Goal: Information Seeking & Learning: Learn about a topic

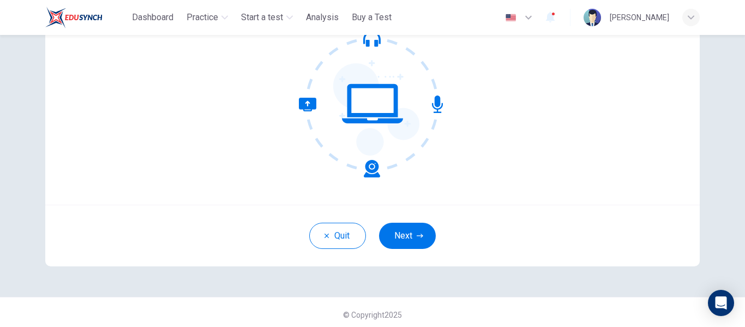
scroll to position [123, 0]
click at [412, 243] on button "Next" at bounding box center [407, 235] width 57 height 26
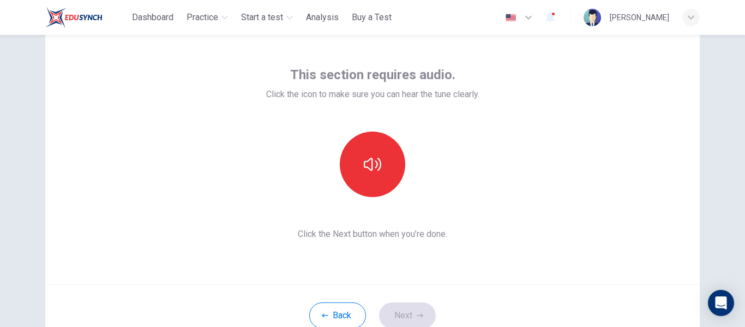
scroll to position [44, 0]
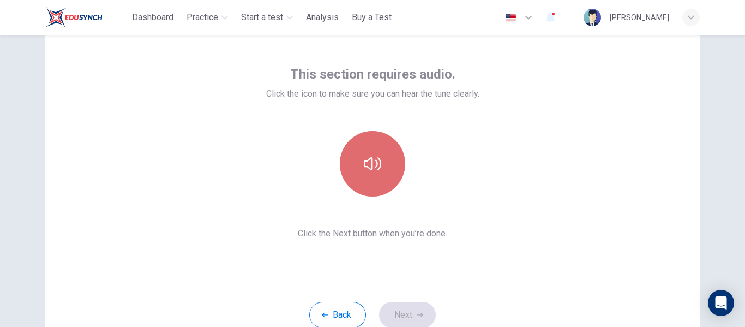
click at [373, 170] on icon "button" at bounding box center [372, 163] width 17 height 17
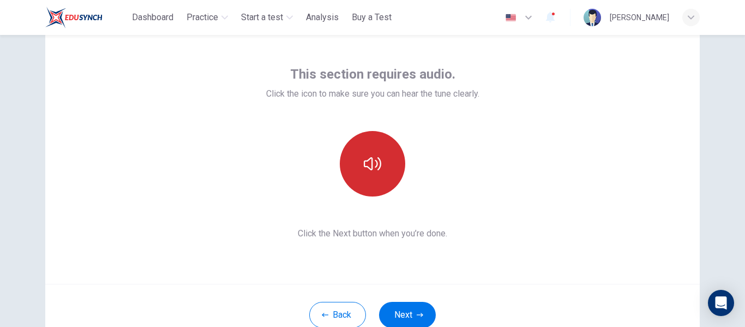
click at [373, 170] on icon "button" at bounding box center [372, 163] width 17 height 17
click at [500, 157] on div "This section requires audio. Click the icon to make sure you can hear the tune …" at bounding box center [372, 153] width 655 height 262
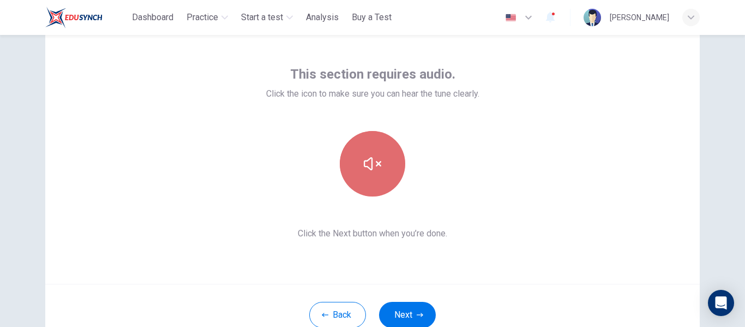
click at [378, 168] on icon "button" at bounding box center [372, 163] width 17 height 17
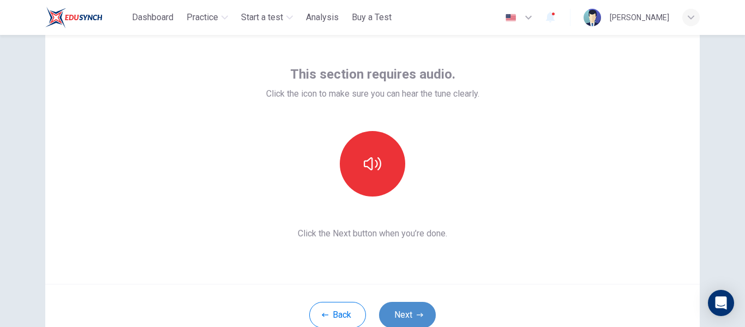
click at [396, 309] on button "Next" at bounding box center [407, 315] width 57 height 26
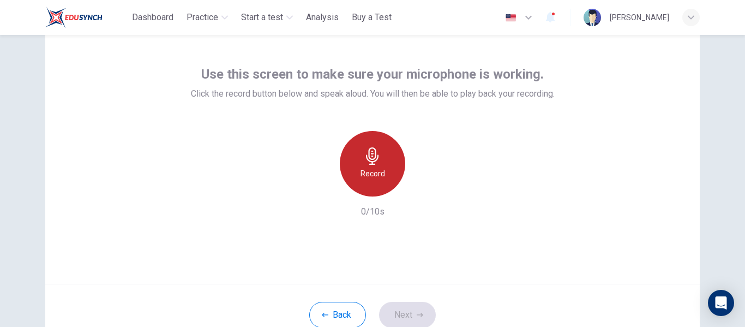
click at [367, 188] on div "Record" at bounding box center [372, 163] width 65 height 65
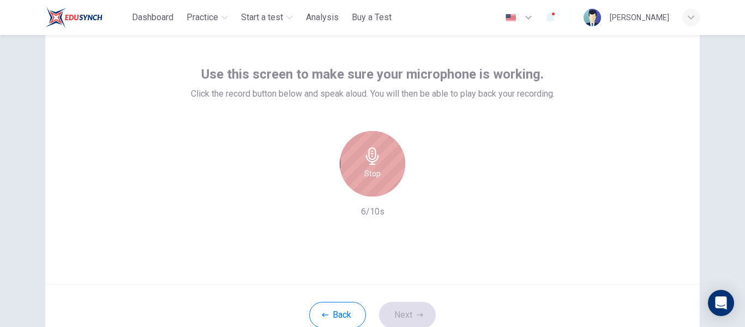
click at [367, 188] on div "Stop" at bounding box center [372, 163] width 65 height 65
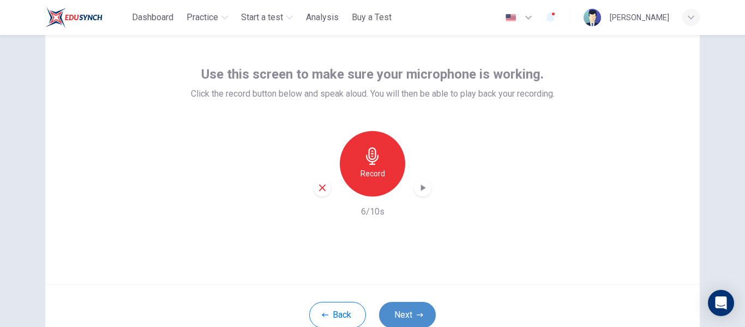
click at [403, 307] on button "Next" at bounding box center [407, 315] width 57 height 26
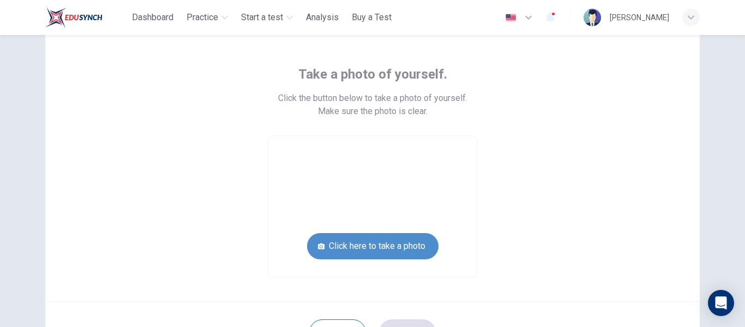
click at [362, 246] on button "Click here to take a photo" at bounding box center [372, 246] width 131 height 26
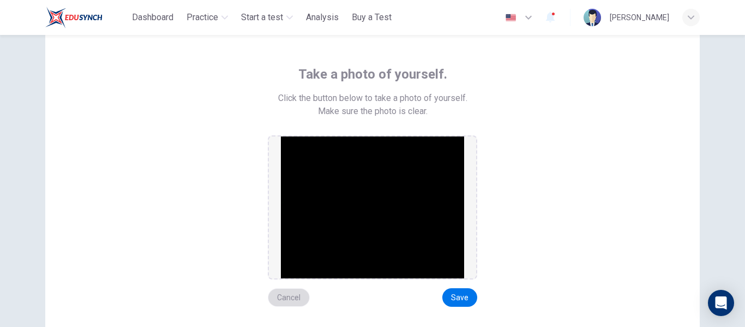
click at [278, 297] on button "Cancel" at bounding box center [289, 297] width 42 height 19
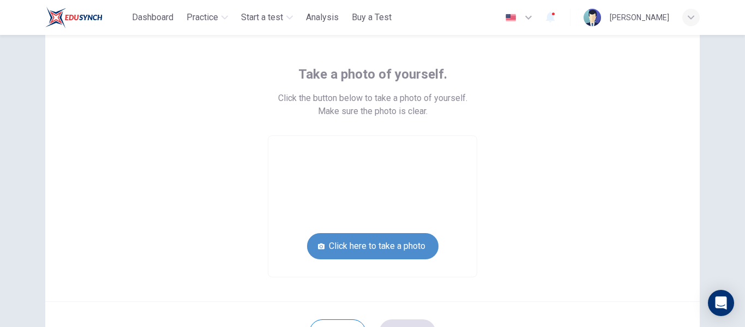
click at [384, 238] on button "Click here to take a photo" at bounding box center [372, 246] width 131 height 26
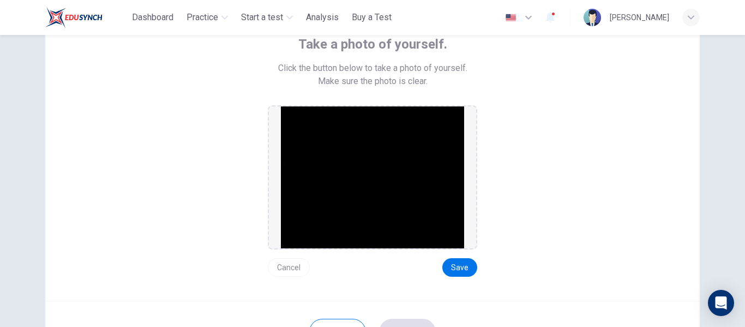
scroll to position [68, 0]
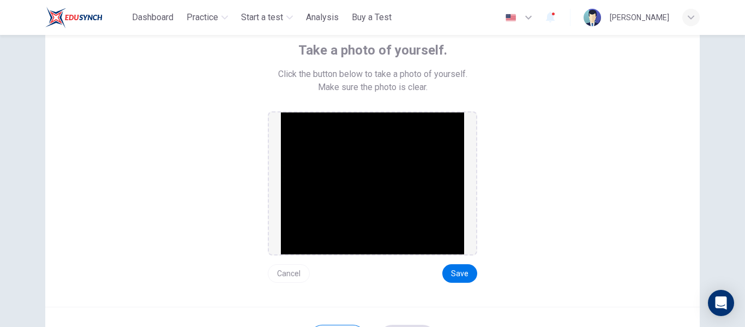
click at [342, 208] on img at bounding box center [372, 183] width 183 height 142
click at [295, 275] on button "Cancel" at bounding box center [289, 273] width 42 height 19
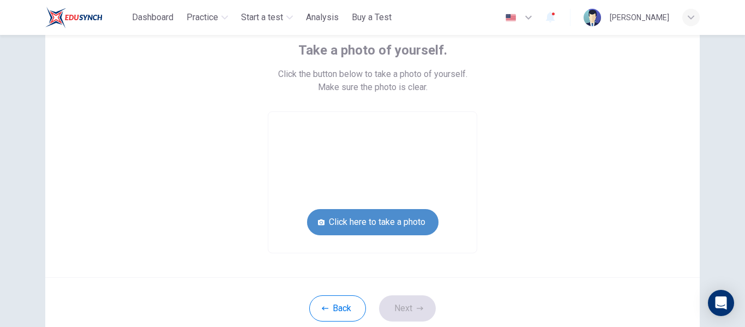
click at [374, 217] on button "Click here to take a photo" at bounding box center [372, 222] width 131 height 26
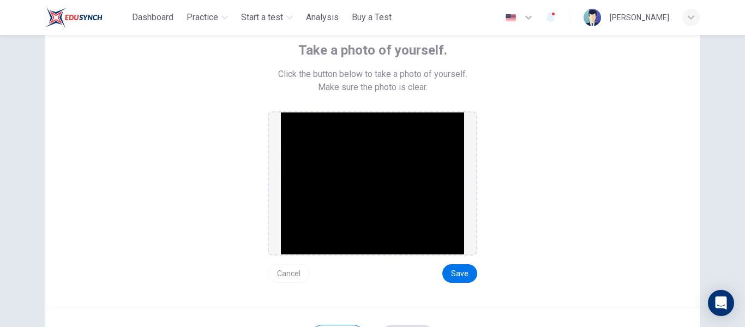
click at [398, 193] on img at bounding box center [372, 183] width 183 height 142
click at [286, 271] on button "Cancel" at bounding box center [289, 273] width 42 height 19
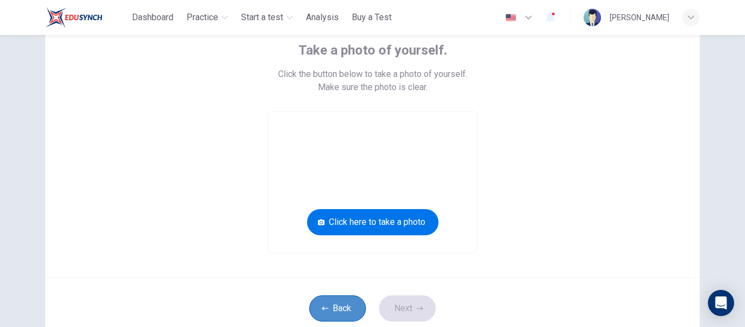
click at [333, 302] on button "Back" at bounding box center [337, 308] width 57 height 26
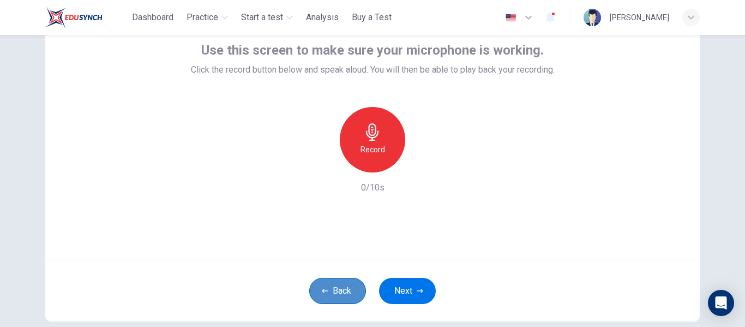
click at [333, 302] on button "Back" at bounding box center [337, 291] width 57 height 26
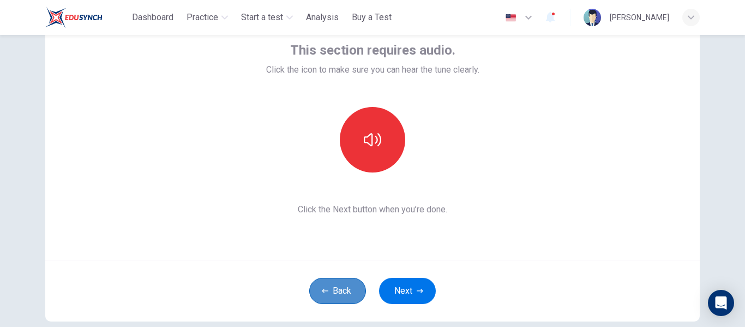
click at [333, 302] on button "Back" at bounding box center [337, 291] width 57 height 26
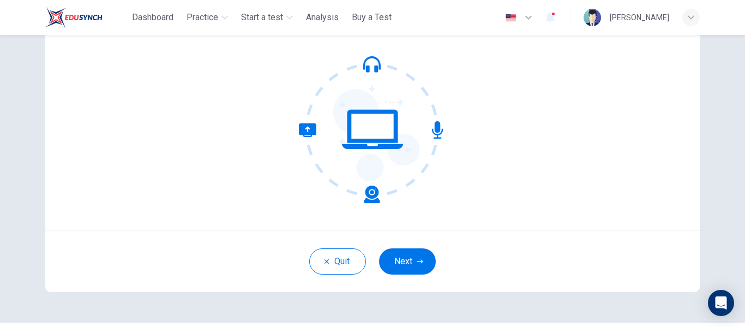
scroll to position [102, 0]
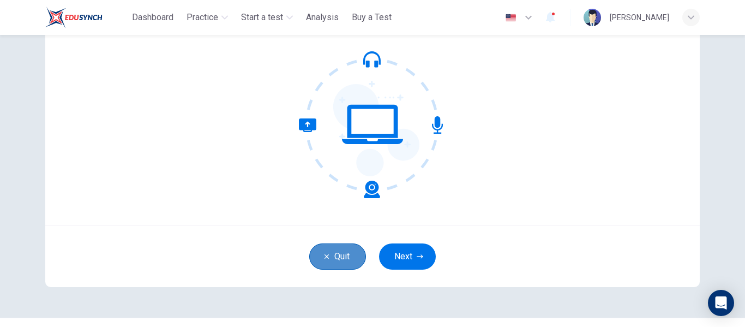
click at [334, 264] on button "Quit" at bounding box center [337, 256] width 57 height 26
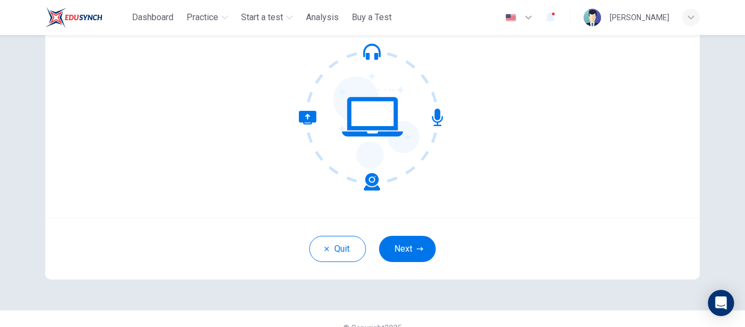
scroll to position [118, 0]
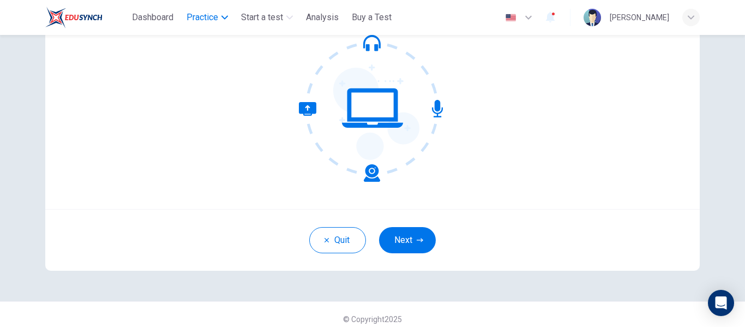
drag, startPoint x: 203, startPoint y: 28, endPoint x: 202, endPoint y: 20, distance: 8.2
click at [202, 20] on div "Dashboard Practice Start a test Analysis Buy a Test" at bounding box center [220, 18] width 351 height 22
click at [202, 20] on span "Practice" at bounding box center [203, 17] width 32 height 13
click at [226, 16] on icon "button" at bounding box center [224, 17] width 7 height 7
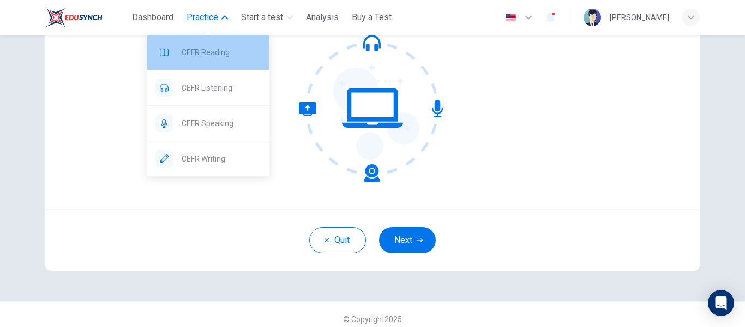
click at [221, 53] on span "CEFR Reading" at bounding box center [221, 52] width 79 height 13
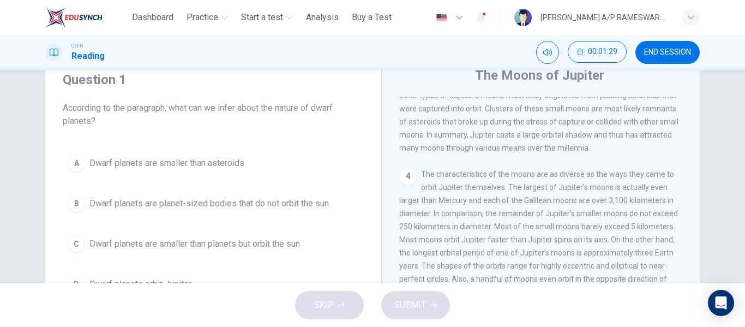
scroll to position [506, 0]
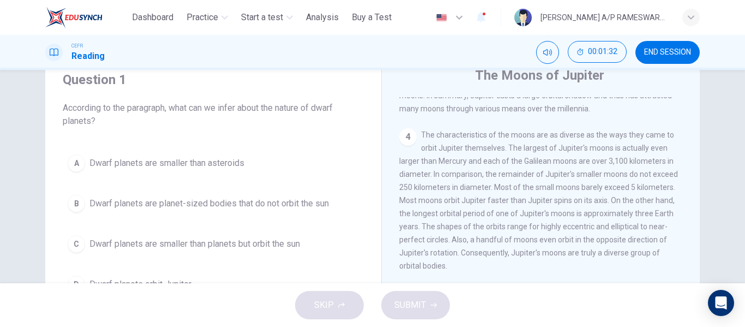
click at [726, 194] on div "Question 1 According to the paragraph, what can we infer about the nature of dw…" at bounding box center [372, 176] width 745 height 213
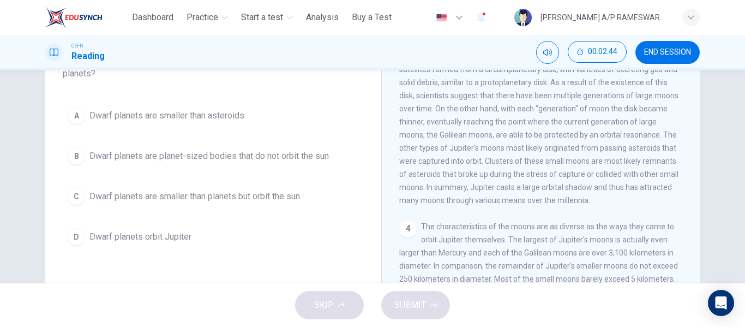
scroll to position [368, 0]
drag, startPoint x: 696, startPoint y: 248, endPoint x: 696, endPoint y: 257, distance: 8.7
click at [696, 257] on div "The Moons of Jupiter 1 Aside from being known as the largest planet orbiting ou…" at bounding box center [540, 200] width 319 height 397
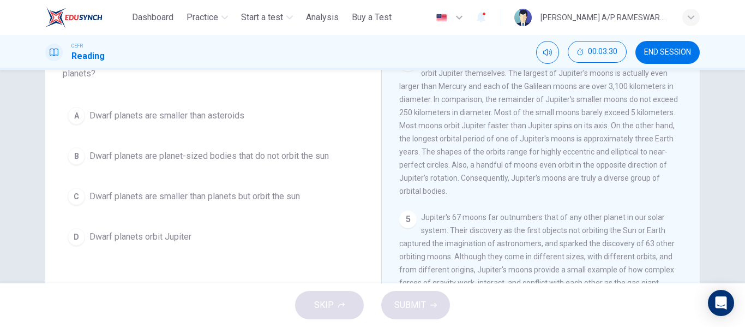
scroll to position [539, 0]
drag, startPoint x: 695, startPoint y: 261, endPoint x: 693, endPoint y: 273, distance: 12.1
click at [693, 273] on div "The Moons of Jupiter 1 Aside from being known as the largest planet orbiting ou…" at bounding box center [540, 200] width 319 height 397
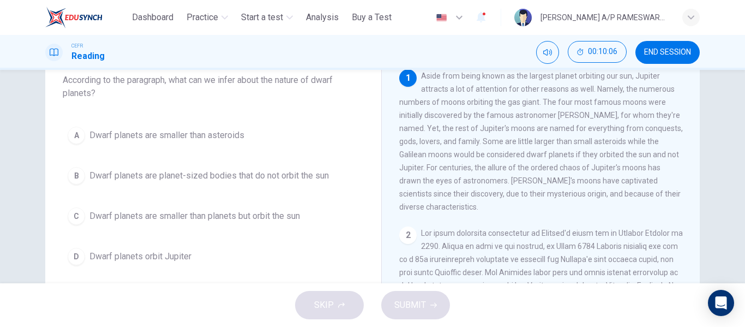
scroll to position [69, 0]
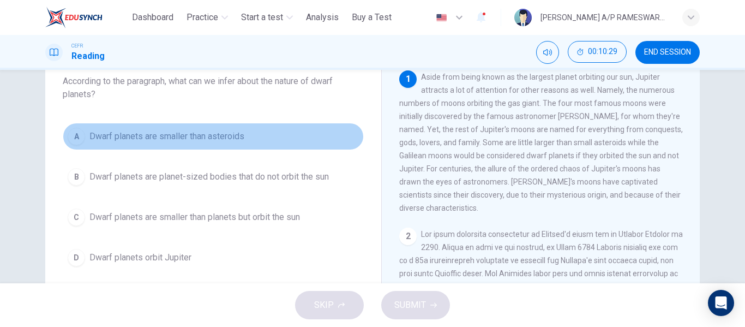
click at [73, 132] on div "A" at bounding box center [76, 136] width 17 height 17
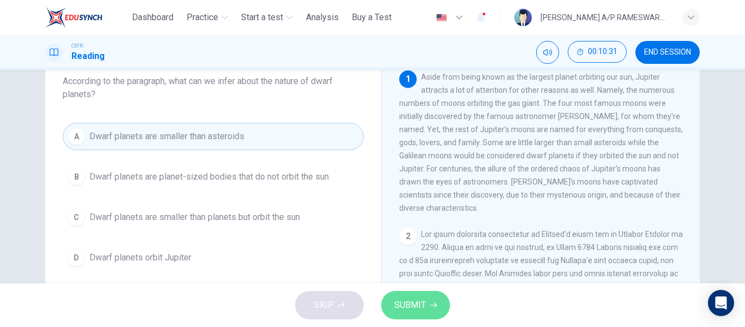
click at [401, 297] on span "SUBMIT" at bounding box center [410, 304] width 32 height 15
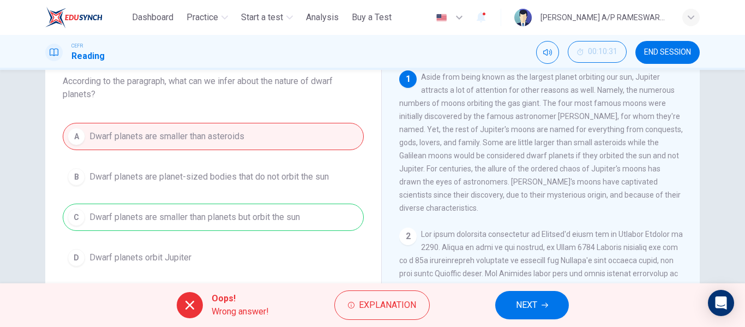
click at [191, 307] on icon at bounding box center [189, 305] width 9 height 9
click at [228, 221] on div "A Dwarf planets are smaller than asteroids B Dwarf planets are planet-sized bod…" at bounding box center [213, 197] width 301 height 148
click at [390, 310] on span "Explanation" at bounding box center [387, 304] width 57 height 15
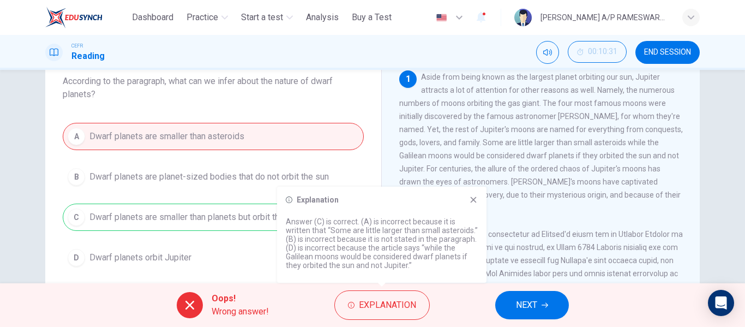
click at [472, 198] on icon at bounding box center [474, 200] width 6 height 6
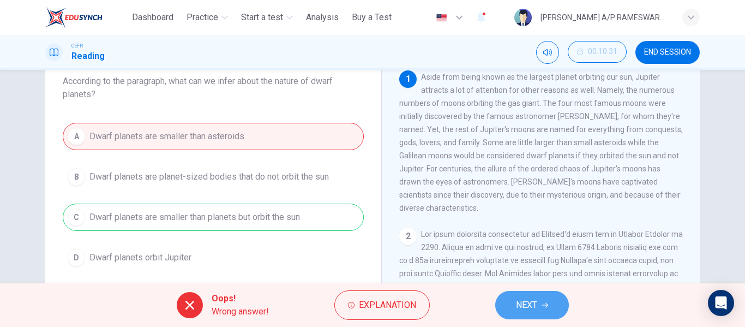
click at [520, 296] on button "NEXT" at bounding box center [532, 305] width 74 height 28
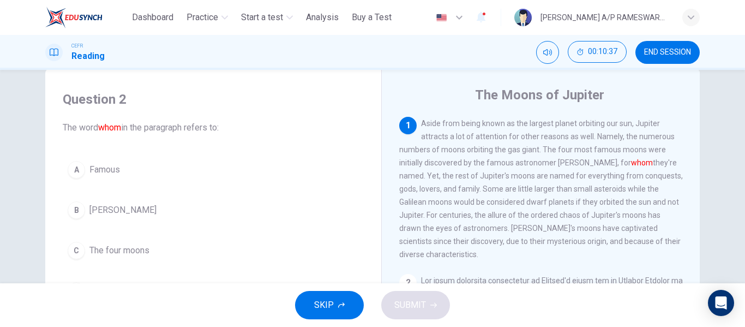
scroll to position [27, 0]
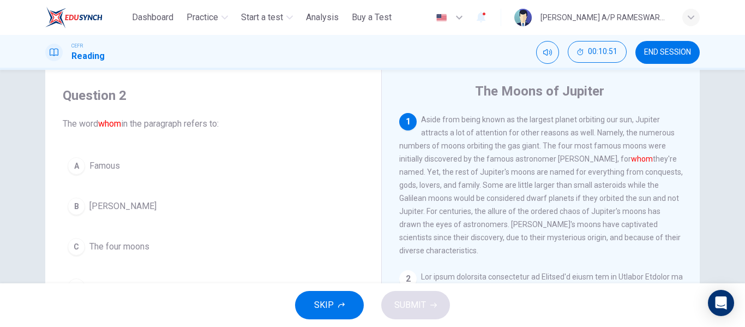
click at [80, 250] on div "C" at bounding box center [76, 246] width 17 height 17
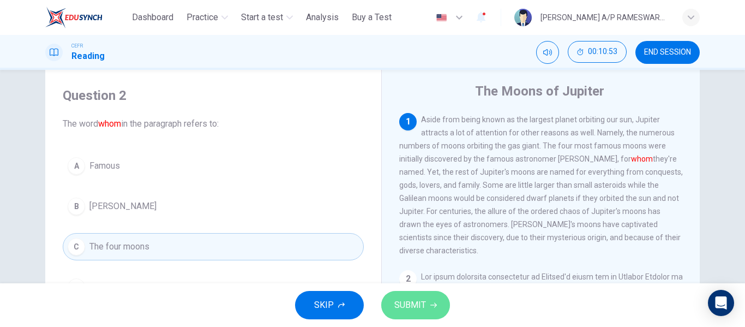
click at [396, 301] on span "SUBMIT" at bounding box center [410, 304] width 32 height 15
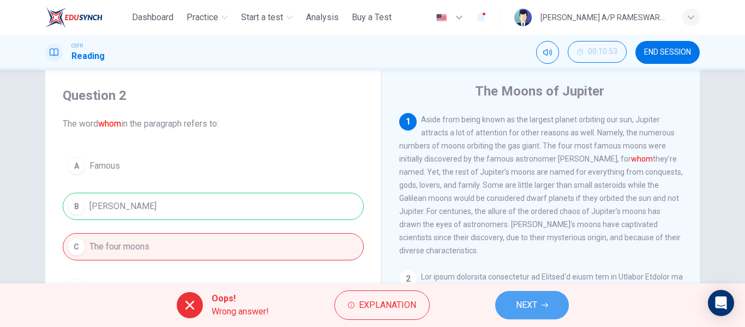
click at [526, 314] on button "NEXT" at bounding box center [532, 305] width 74 height 28
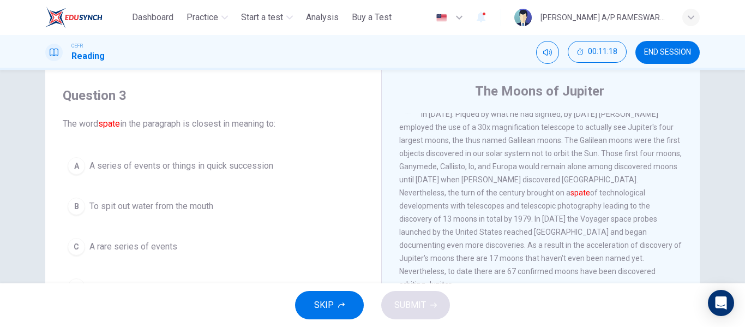
scroll to position [174, 0]
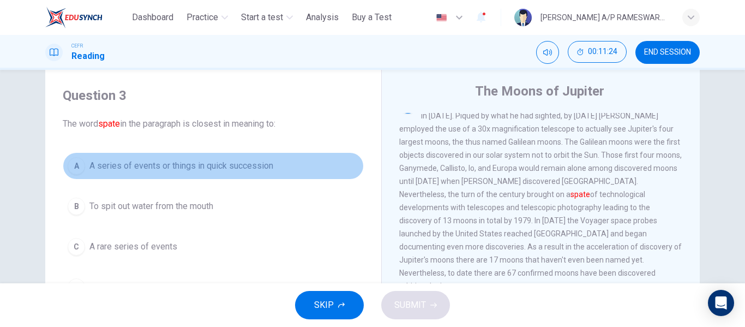
click at [71, 165] on div "A" at bounding box center [76, 165] width 17 height 17
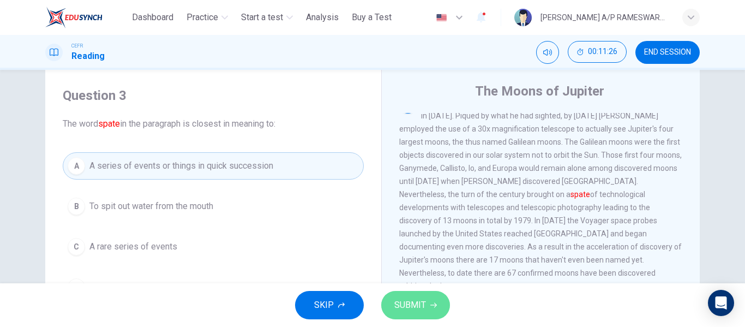
click at [409, 300] on span "SUBMIT" at bounding box center [410, 304] width 32 height 15
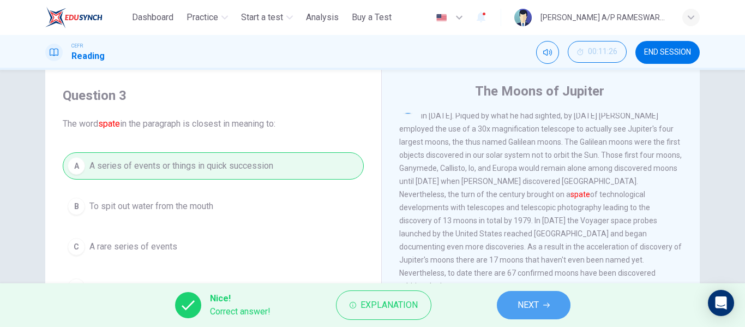
click at [534, 307] on span "NEXT" at bounding box center [528, 304] width 21 height 15
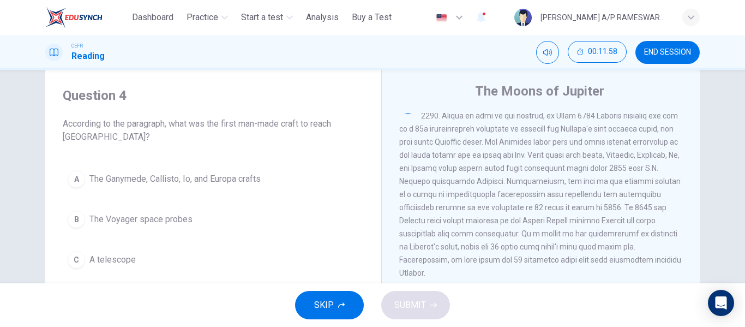
scroll to position [176, 0]
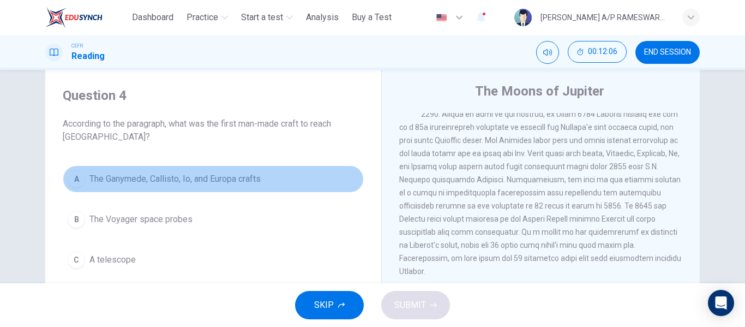
click at [79, 184] on div "A" at bounding box center [76, 178] width 17 height 17
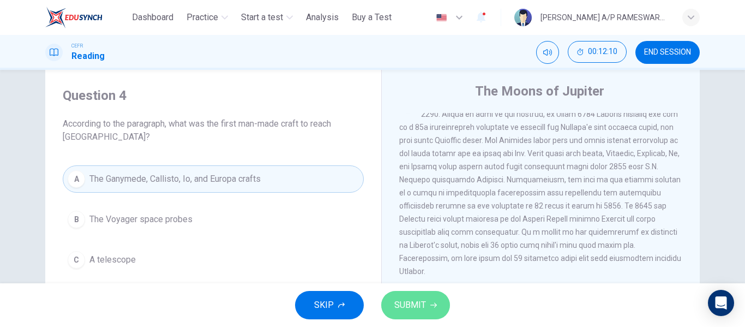
click at [411, 302] on span "SUBMIT" at bounding box center [410, 304] width 32 height 15
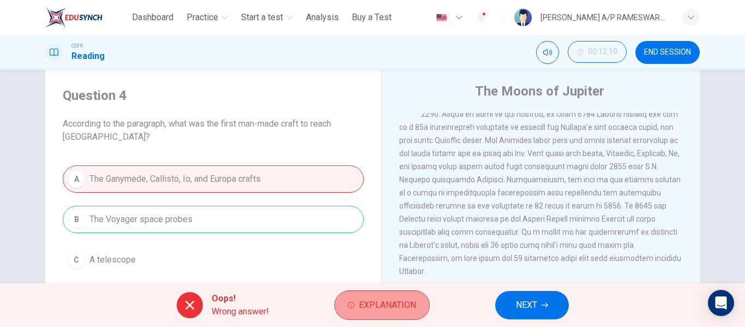
click at [412, 291] on button "Explanation" at bounding box center [381, 304] width 95 height 29
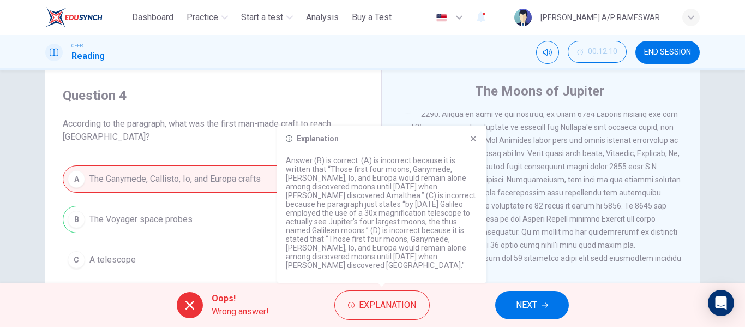
click at [475, 142] on icon at bounding box center [474, 139] width 6 height 6
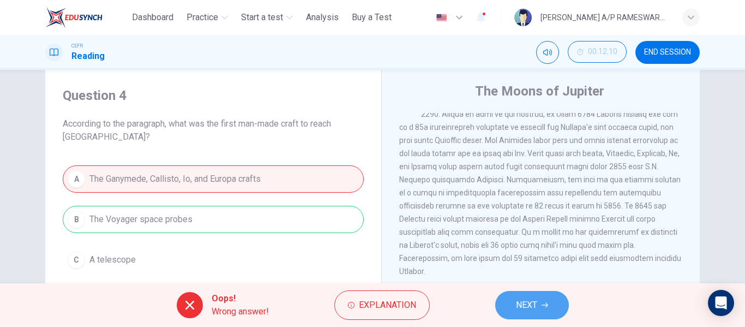
click at [527, 312] on span "NEXT" at bounding box center [526, 304] width 21 height 15
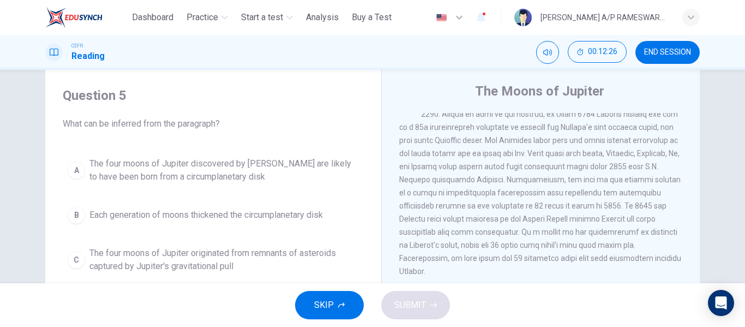
scroll to position [313, 0]
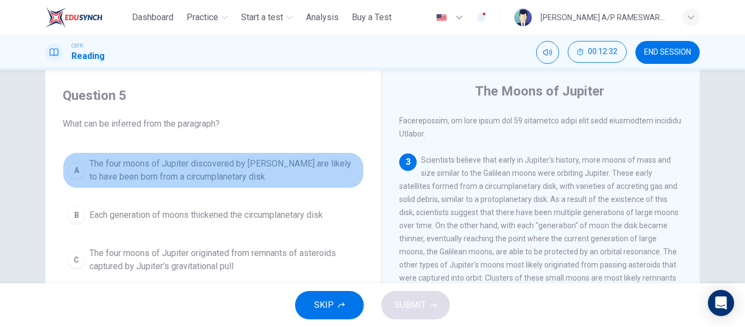
click at [71, 173] on div "A" at bounding box center [76, 169] width 17 height 17
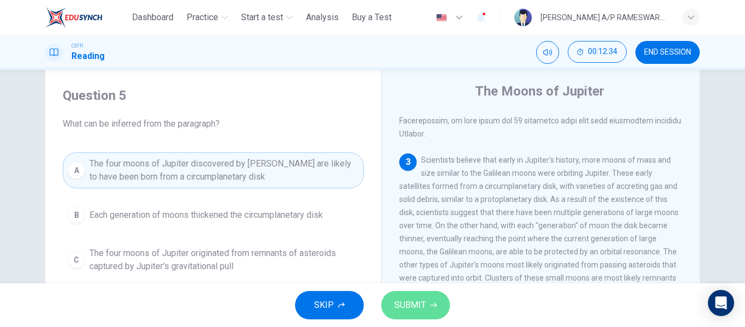
click at [407, 297] on span "SUBMIT" at bounding box center [410, 304] width 32 height 15
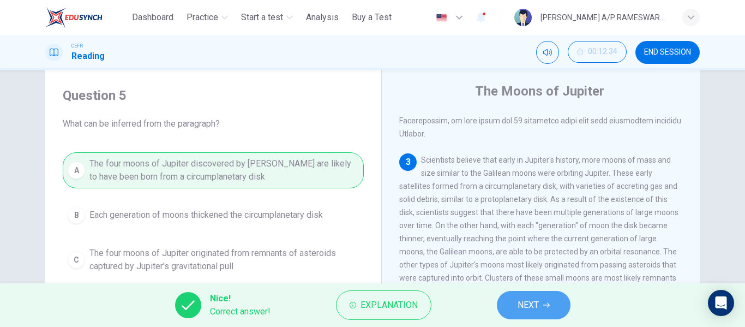
click at [537, 307] on span "NEXT" at bounding box center [528, 304] width 21 height 15
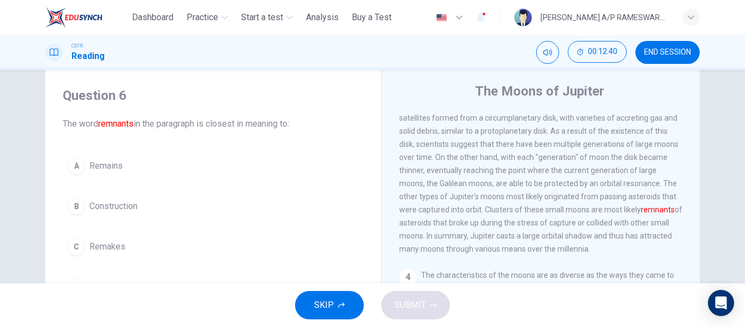
scroll to position [383, 0]
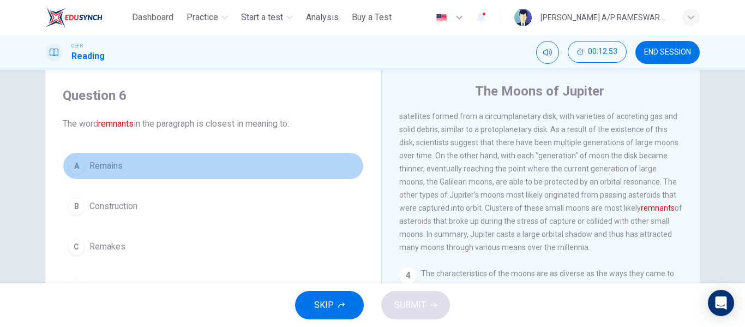
click at [75, 169] on div "A" at bounding box center [76, 165] width 17 height 17
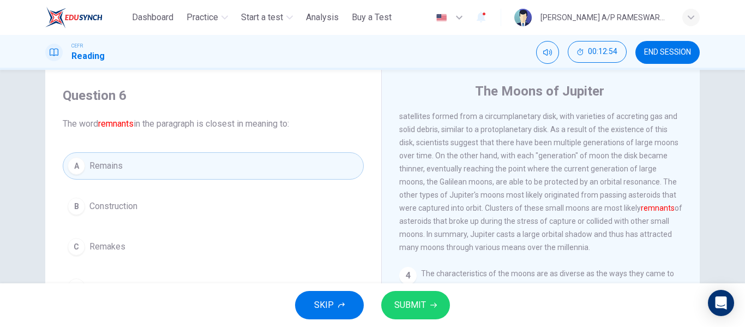
click at [400, 306] on span "SUBMIT" at bounding box center [410, 304] width 32 height 15
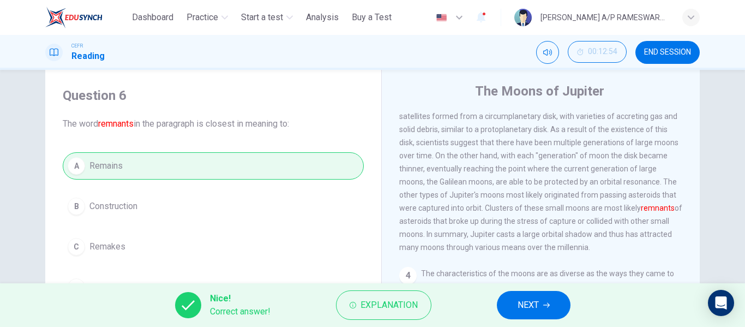
click at [495, 308] on div "Nice! Correct answer! Explanation NEXT" at bounding box center [372, 305] width 745 height 44
click at [510, 308] on button "NEXT" at bounding box center [534, 305] width 74 height 28
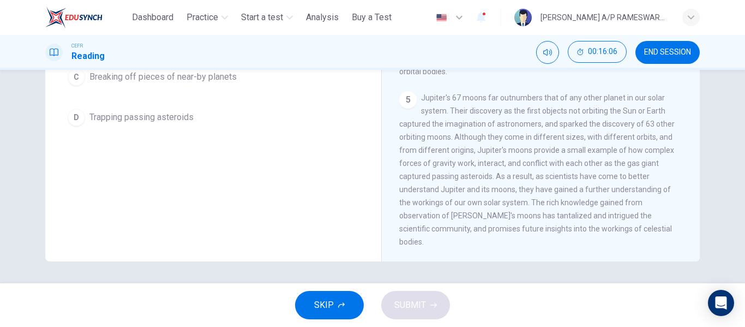
scroll to position [539, 0]
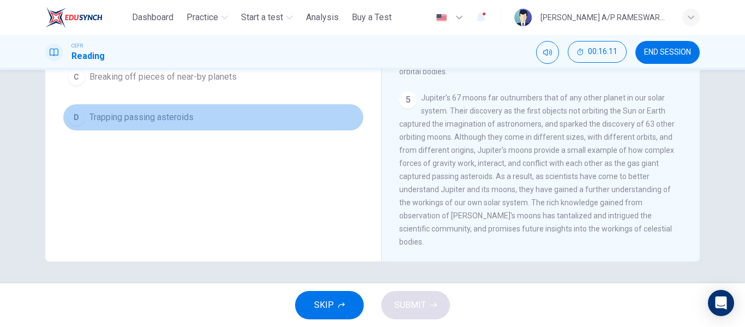
click at [80, 118] on div "D" at bounding box center [76, 117] width 17 height 17
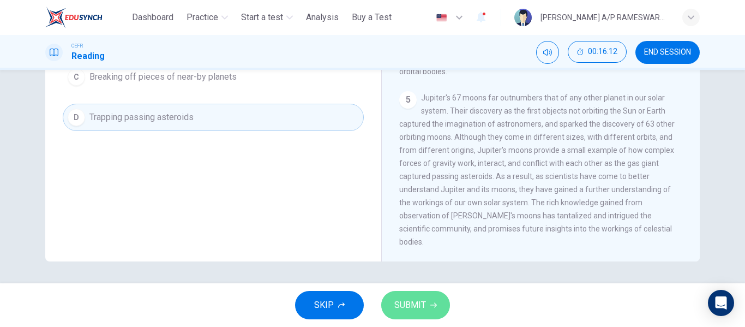
click at [418, 303] on span "SUBMIT" at bounding box center [410, 304] width 32 height 15
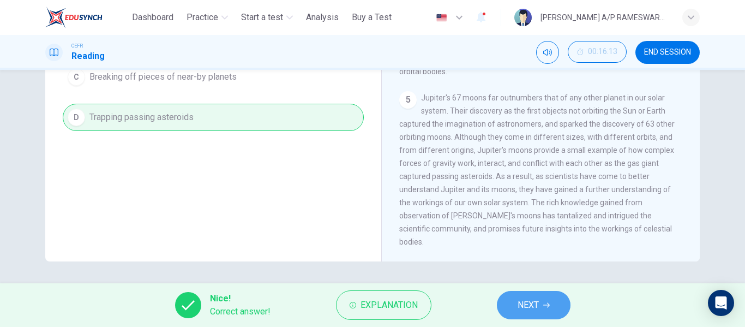
click at [540, 304] on button "NEXT" at bounding box center [534, 305] width 74 height 28
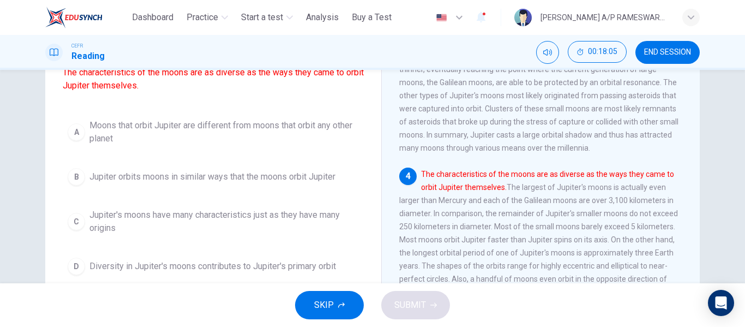
scroll to position [93, 0]
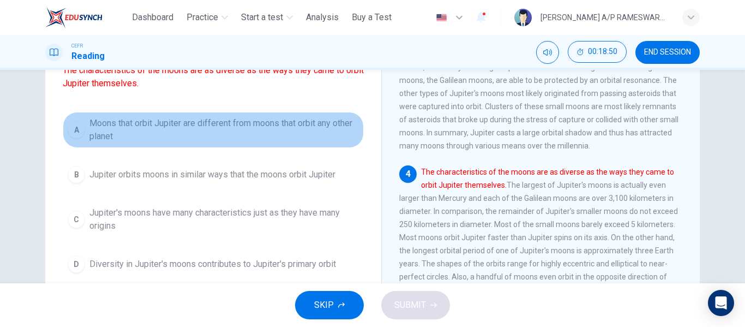
click at [81, 139] on div "A" at bounding box center [76, 129] width 17 height 17
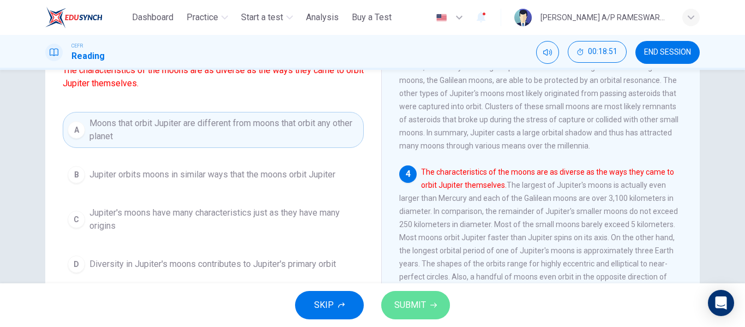
click at [405, 310] on span "SUBMIT" at bounding box center [410, 304] width 32 height 15
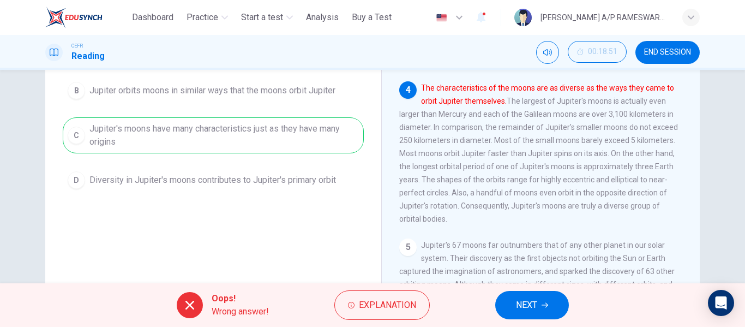
scroll to position [178, 0]
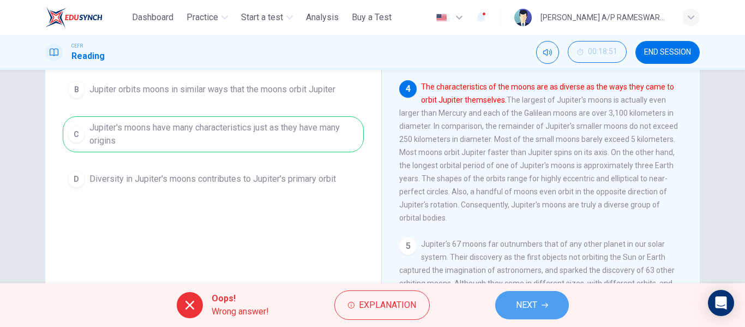
click at [540, 310] on button "NEXT" at bounding box center [532, 305] width 74 height 28
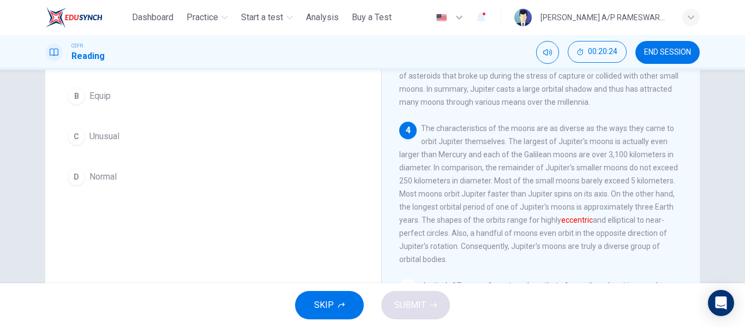
scroll to position [138, 0]
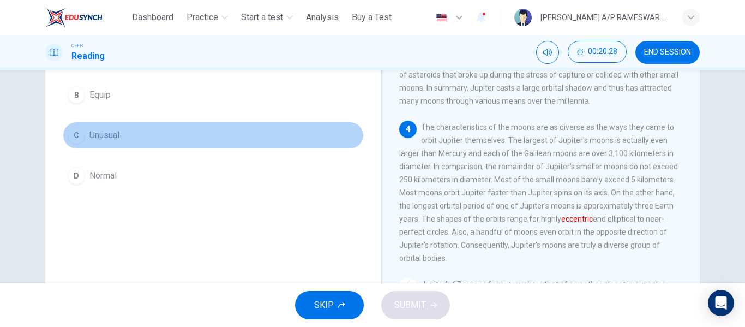
click at [75, 140] on div "C" at bounding box center [76, 135] width 17 height 17
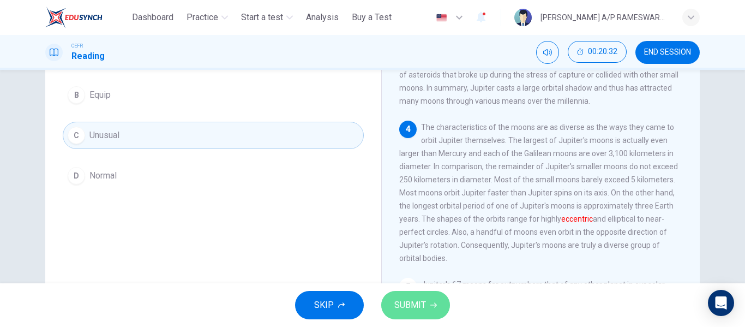
click at [427, 312] on button "SUBMIT" at bounding box center [415, 305] width 69 height 28
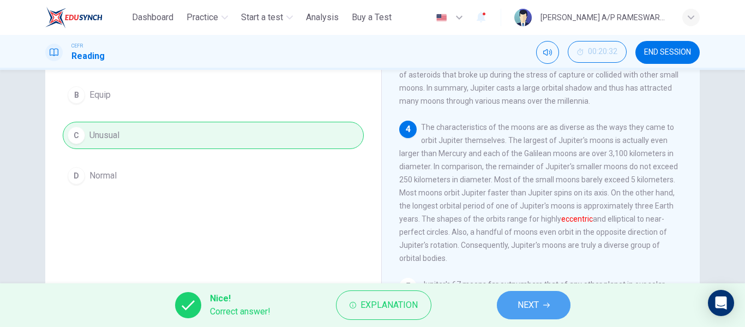
click at [541, 308] on button "NEXT" at bounding box center [534, 305] width 74 height 28
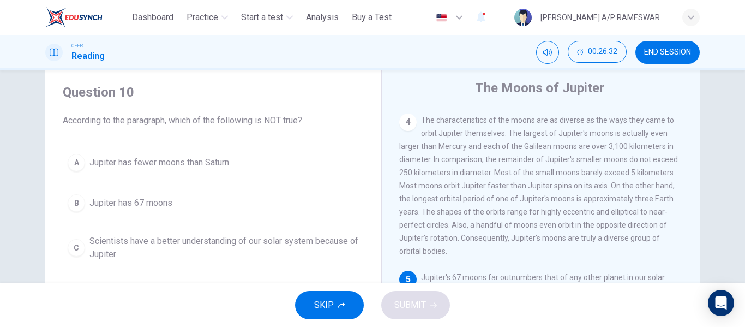
scroll to position [27, 0]
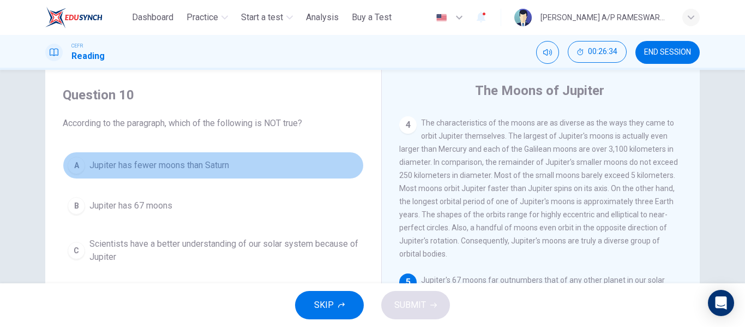
click at [75, 165] on div "A" at bounding box center [76, 165] width 17 height 17
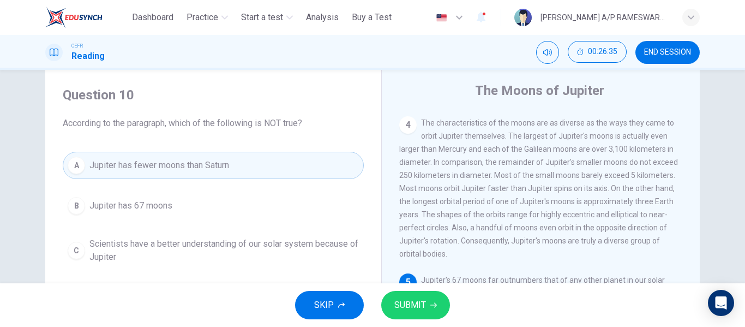
click at [409, 306] on span "SUBMIT" at bounding box center [410, 304] width 32 height 15
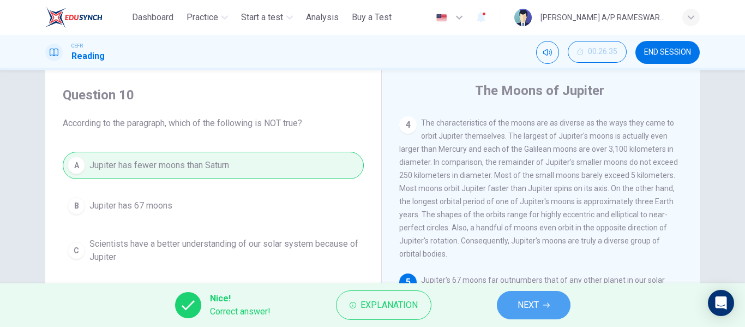
click at [520, 305] on span "NEXT" at bounding box center [528, 304] width 21 height 15
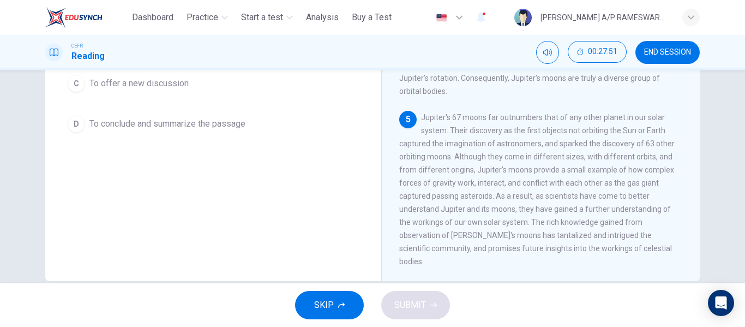
scroll to position [188, 0]
drag, startPoint x: 697, startPoint y: 218, endPoint x: 697, endPoint y: 243, distance: 25.6
click at [697, 243] on div "The Moons of Jupiter 1 Aside from being known as the largest planet orbiting ou…" at bounding box center [540, 102] width 319 height 397
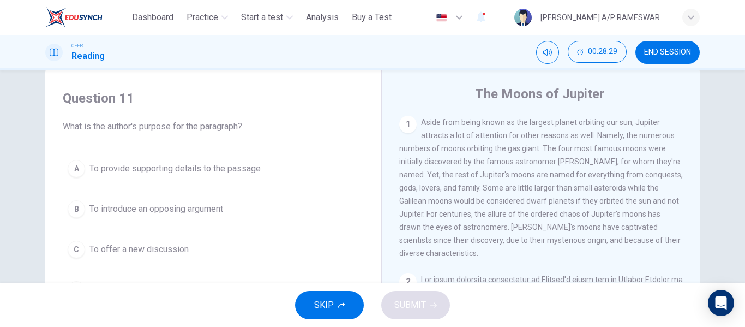
scroll to position [23, 0]
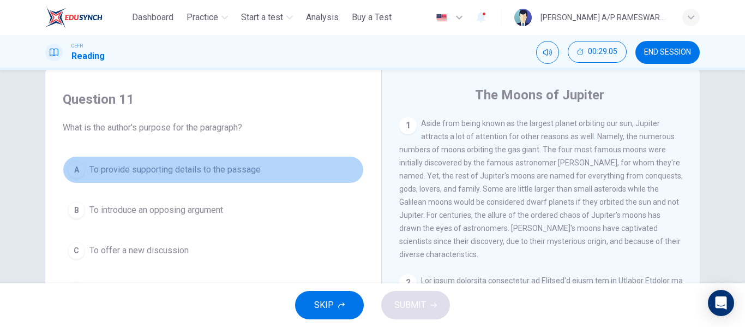
click at [75, 168] on div "A" at bounding box center [76, 169] width 17 height 17
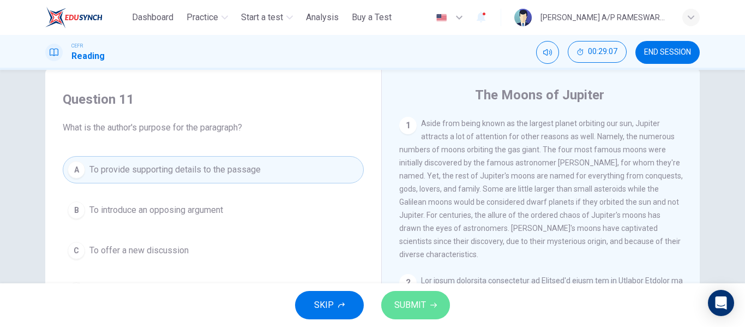
click at [412, 308] on span "SUBMIT" at bounding box center [410, 304] width 32 height 15
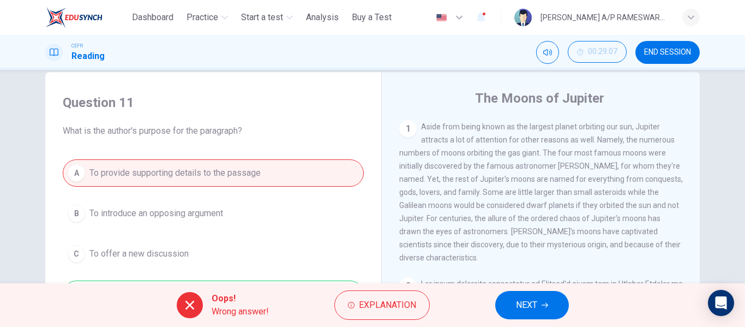
scroll to position [17, 0]
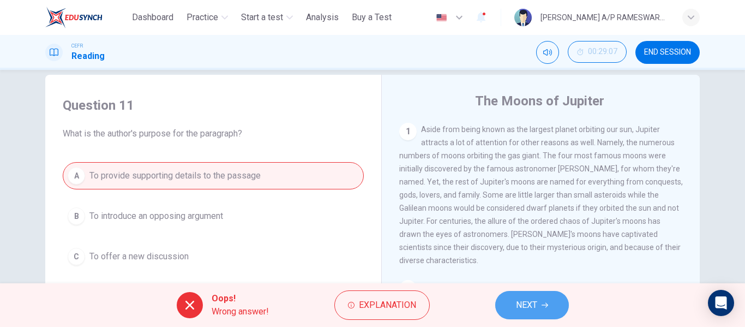
click at [549, 306] on button "NEXT" at bounding box center [532, 305] width 74 height 28
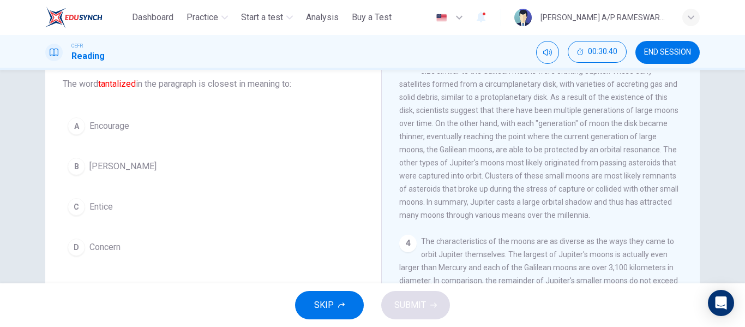
scroll to position [62, 0]
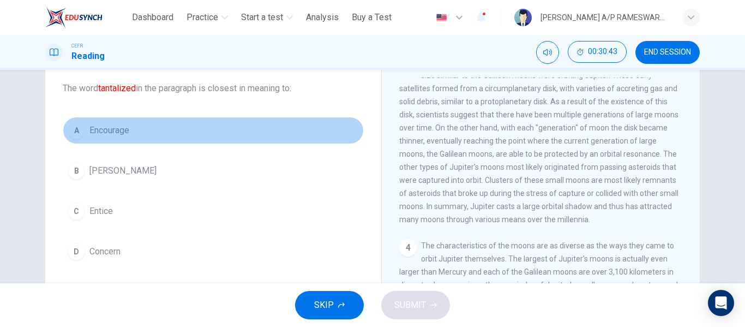
click at [80, 128] on div "A" at bounding box center [76, 130] width 17 height 17
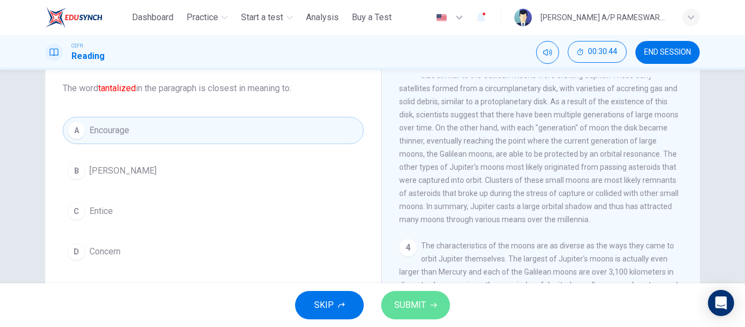
click at [416, 307] on span "SUBMIT" at bounding box center [410, 304] width 32 height 15
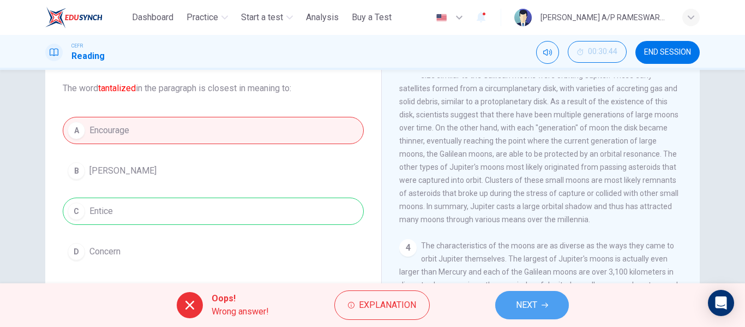
click at [547, 302] on icon "button" at bounding box center [545, 305] width 7 height 7
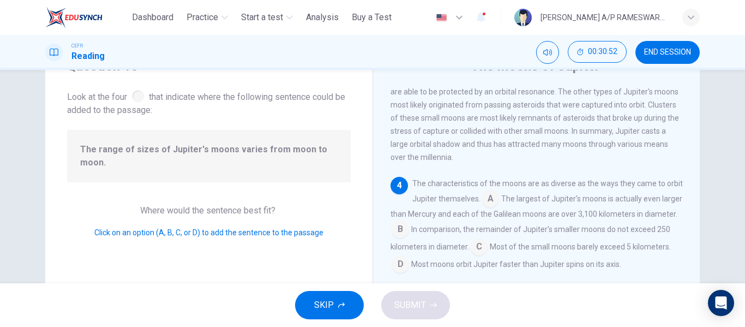
scroll to position [56, 0]
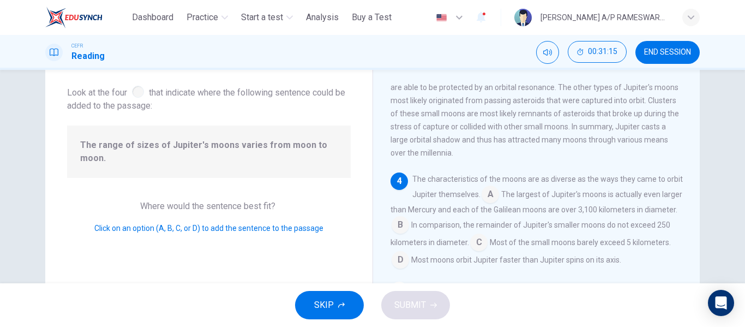
click at [499, 204] on input at bounding box center [490, 195] width 17 height 17
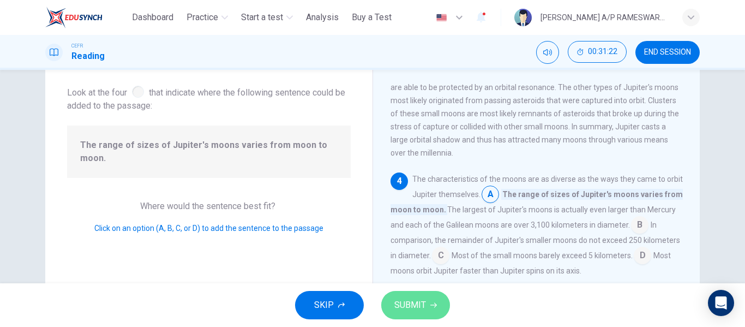
click at [416, 312] on span "SUBMIT" at bounding box center [410, 304] width 32 height 15
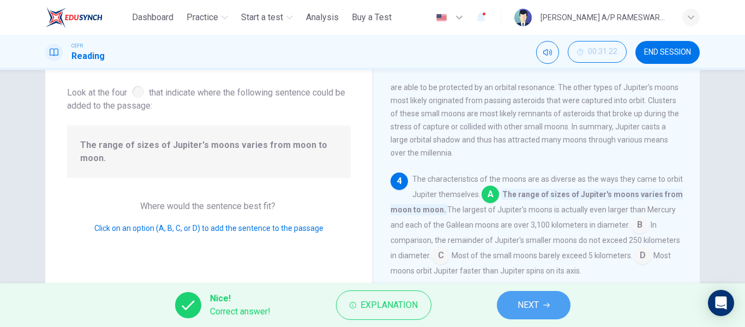
click at [530, 313] on button "NEXT" at bounding box center [534, 305] width 74 height 28
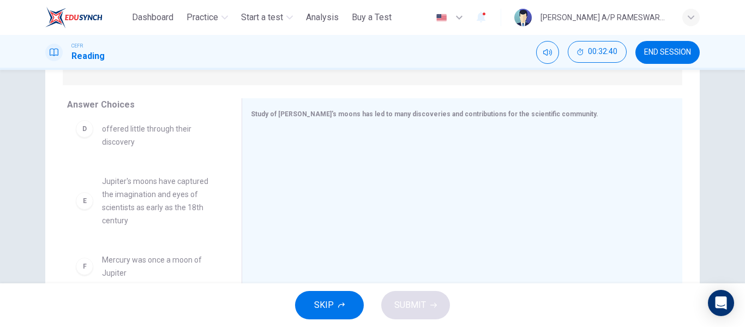
scroll to position [164, 0]
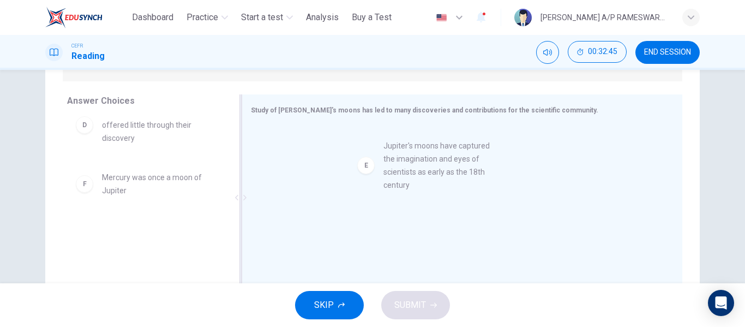
drag, startPoint x: 122, startPoint y: 207, endPoint x: 384, endPoint y: 161, distance: 265.8
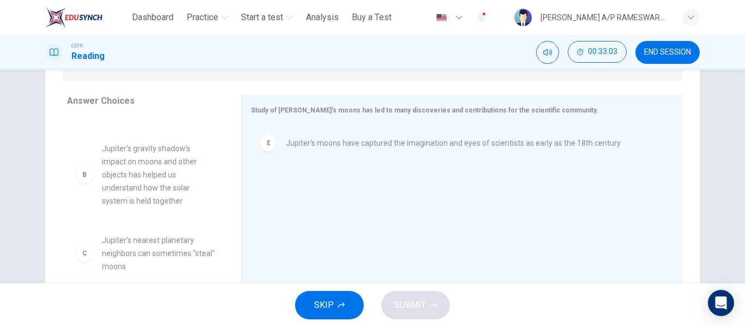
scroll to position [68, 0]
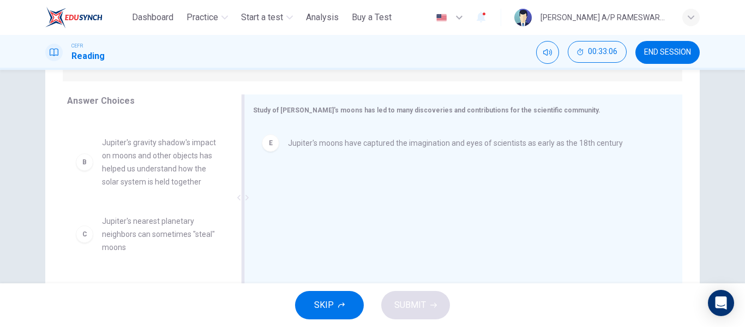
drag, startPoint x: 235, startPoint y: 176, endPoint x: 237, endPoint y: 196, distance: 19.8
click at [237, 196] on div at bounding box center [243, 197] width 14 height 206
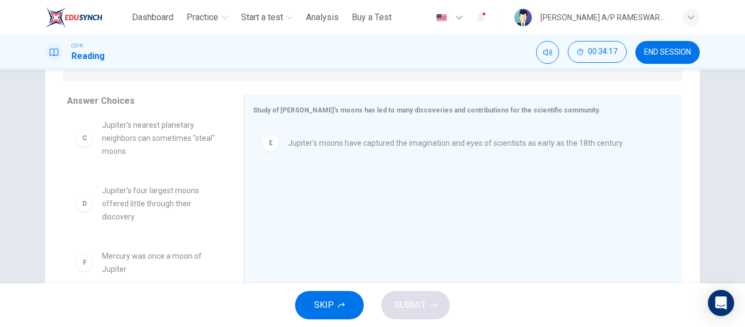
scroll to position [177, 0]
click at [104, 258] on span "Mercury was once a moon of Jupiter" at bounding box center [160, 262] width 116 height 26
drag, startPoint x: 104, startPoint y: 258, endPoint x: 334, endPoint y: 181, distance: 242.7
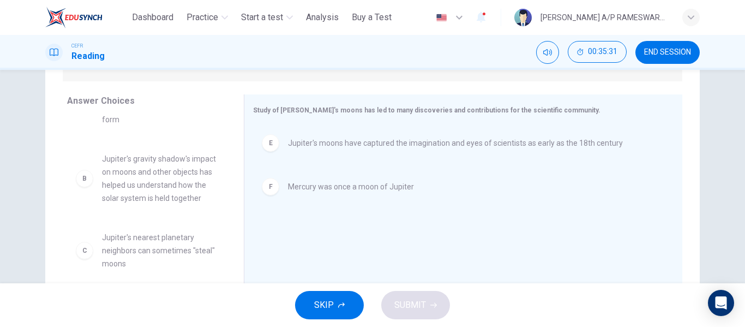
scroll to position [49, 0]
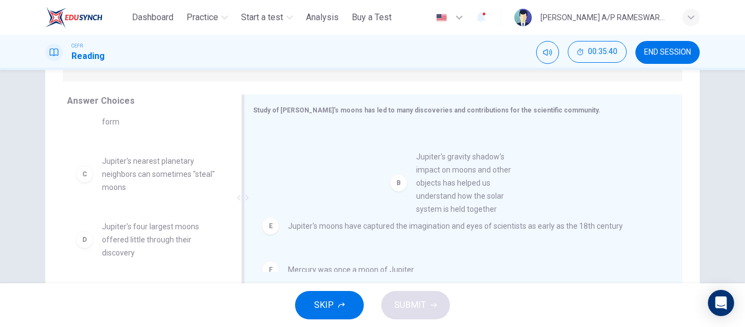
drag, startPoint x: 140, startPoint y: 198, endPoint x: 464, endPoint y: 194, distance: 323.5
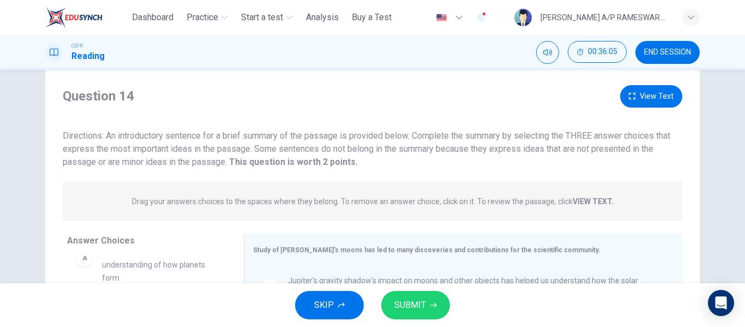
scroll to position [23, 0]
click at [638, 98] on button "View Text" at bounding box center [651, 97] width 62 height 22
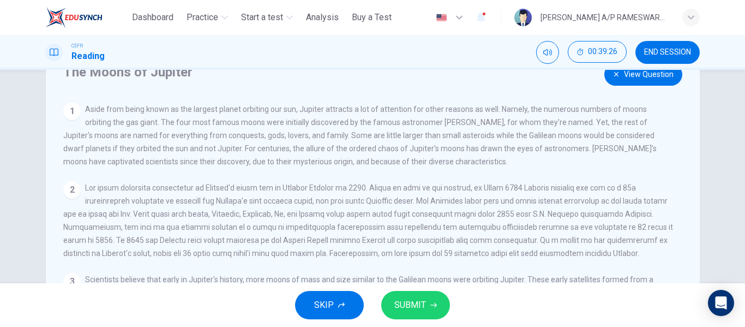
scroll to position [47, 0]
click at [634, 83] on button "View Question" at bounding box center [643, 73] width 78 height 22
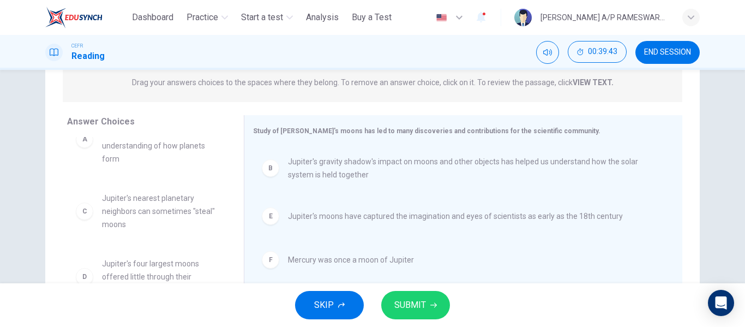
scroll to position [142, 0]
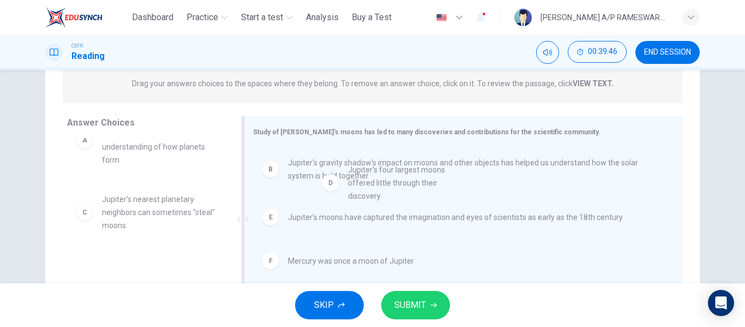
drag, startPoint x: 136, startPoint y: 283, endPoint x: 394, endPoint y: 184, distance: 276.1
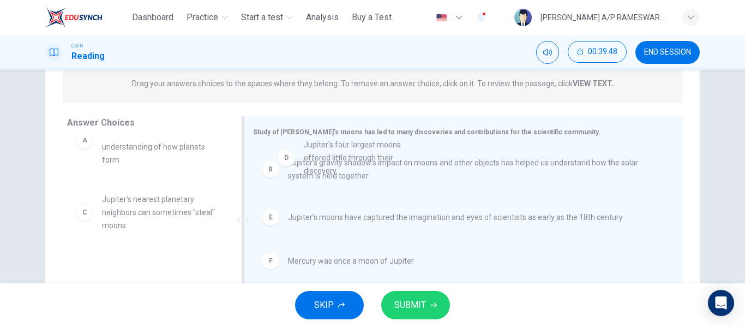
drag, startPoint x: 145, startPoint y: 273, endPoint x: 358, endPoint y: 145, distance: 248.7
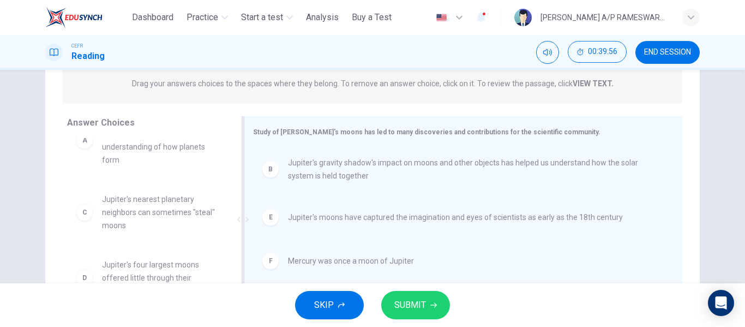
click at [366, 172] on span "Jupiter's gravity shadow's impact on moons and other objects has helped us unde…" at bounding box center [472, 169] width 368 height 26
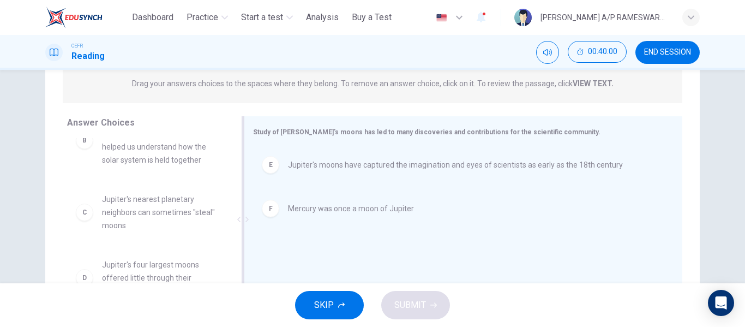
scroll to position [124, 0]
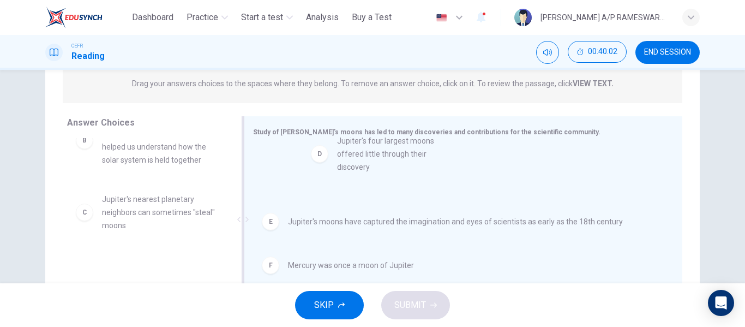
drag, startPoint x: 128, startPoint y: 274, endPoint x: 374, endPoint y: 145, distance: 278.2
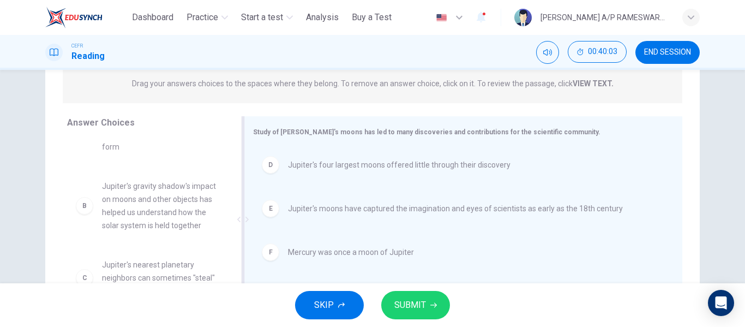
scroll to position [59, 0]
click at [340, 252] on span "Mercury was once a moon of Jupiter" at bounding box center [351, 252] width 126 height 13
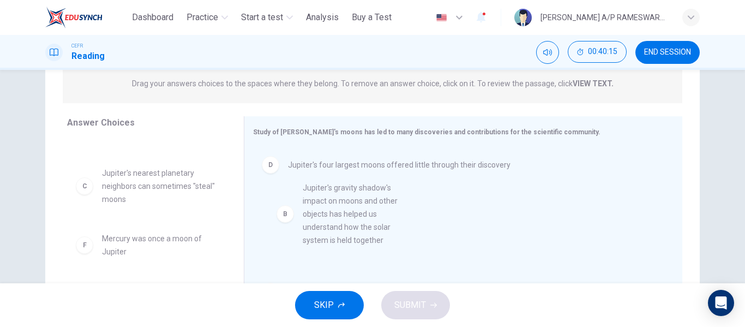
drag, startPoint x: 168, startPoint y: 222, endPoint x: 379, endPoint y: 240, distance: 211.9
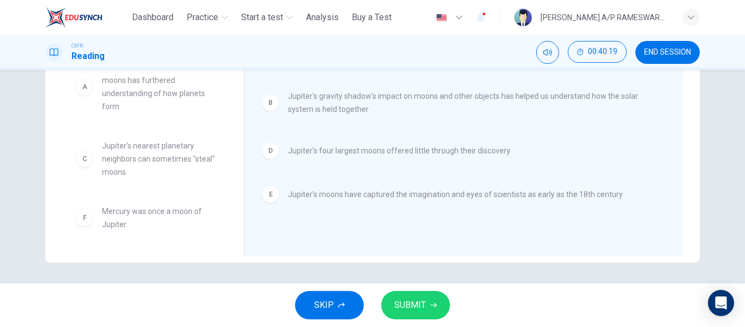
scroll to position [209, 0]
click at [411, 309] on span "SUBMIT" at bounding box center [410, 304] width 32 height 15
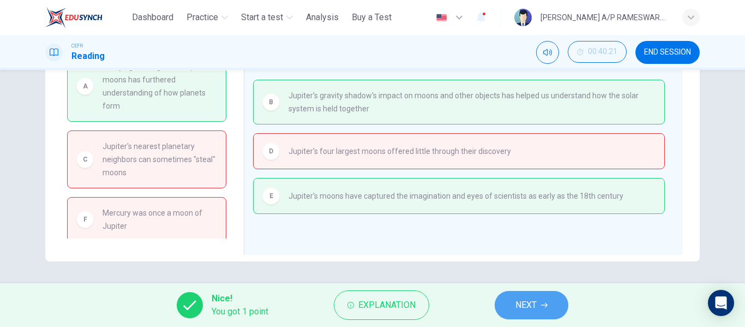
click at [532, 312] on span "NEXT" at bounding box center [526, 304] width 21 height 15
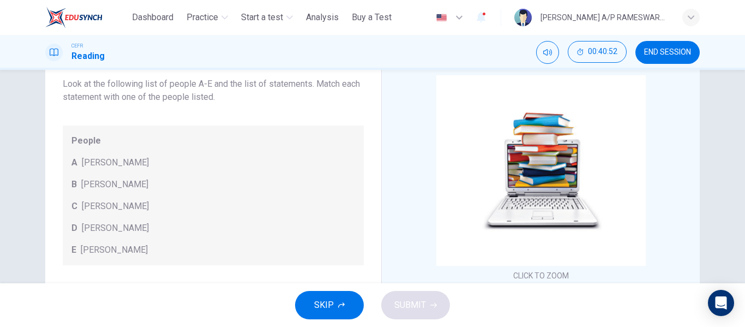
scroll to position [63, 0]
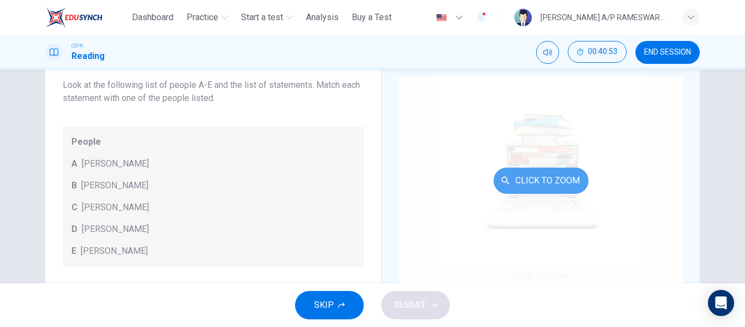
click at [500, 175] on icon "button" at bounding box center [505, 180] width 11 height 11
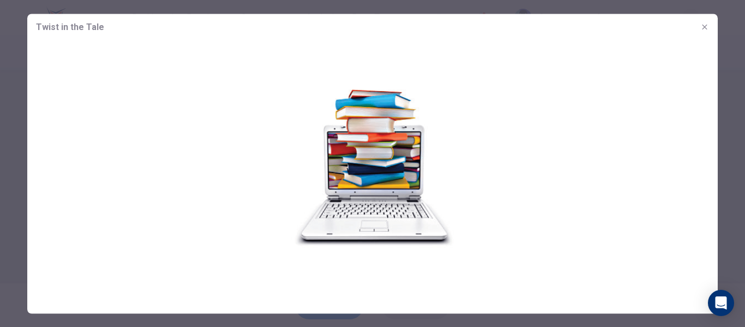
click at [396, 168] on img at bounding box center [372, 166] width 691 height 253
click at [708, 27] on icon "button" at bounding box center [705, 26] width 9 height 9
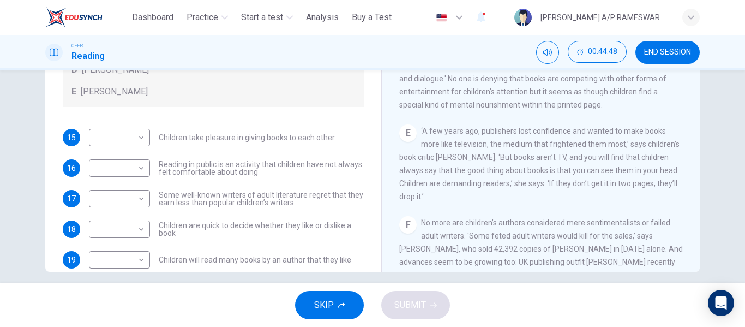
scroll to position [456, 0]
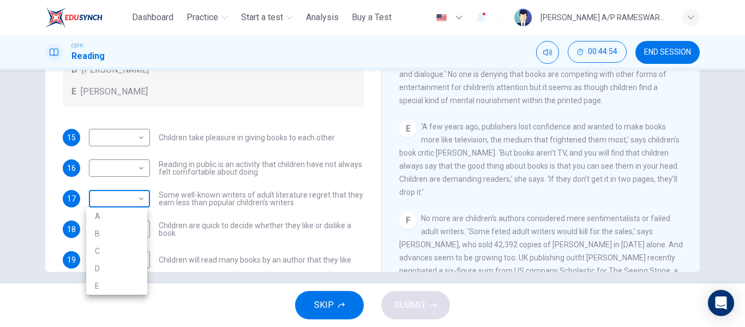
click at [138, 200] on body "This site uses cookies, as explained in our Privacy Policy . If you agree to th…" at bounding box center [372, 163] width 745 height 327
drag, startPoint x: 366, startPoint y: 185, endPoint x: 368, endPoint y: 158, distance: 27.3
click at [368, 158] on div at bounding box center [372, 163] width 745 height 327
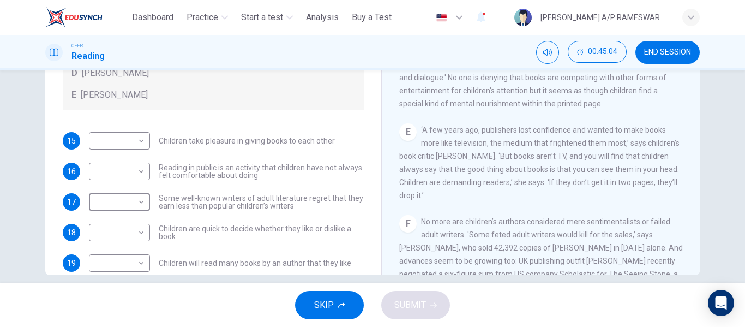
scroll to position [200, 0]
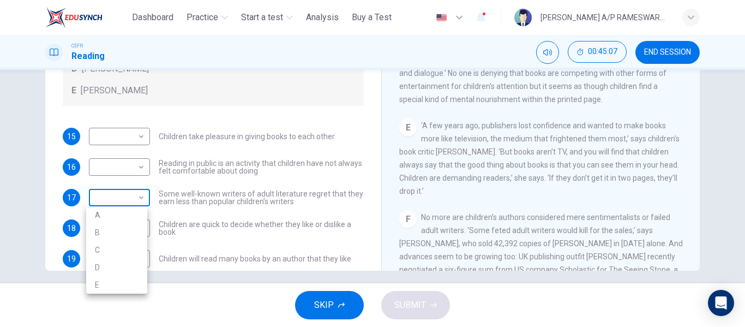
click at [134, 197] on body "This site uses cookies, as explained in our Privacy Policy . If you agree to th…" at bounding box center [372, 163] width 745 height 327
click at [106, 250] on li "C" at bounding box center [116, 249] width 61 height 17
type input "*"
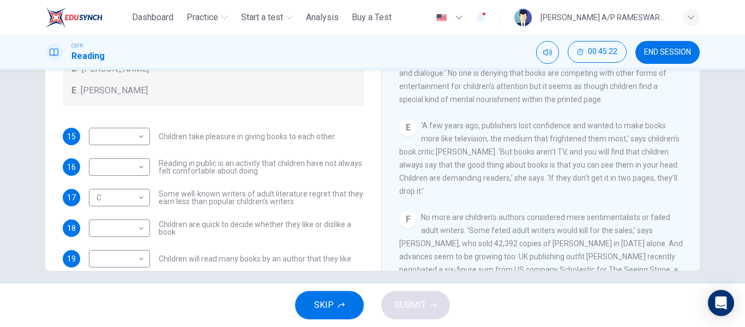
click at [691, 143] on div "CLICK TO ZOOM Click to Zoom A Less than three years ago, doom merchants were pr…" at bounding box center [548, 104] width 298 height 331
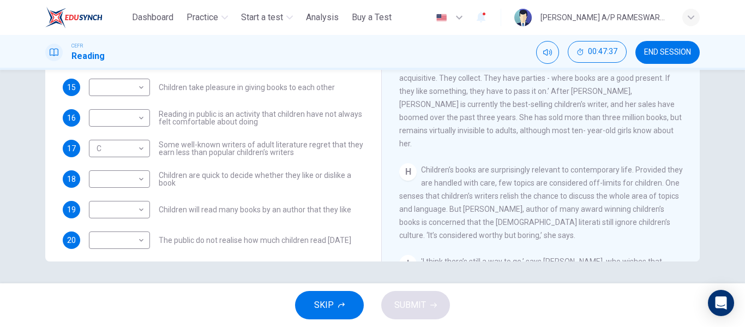
scroll to position [105, 0]
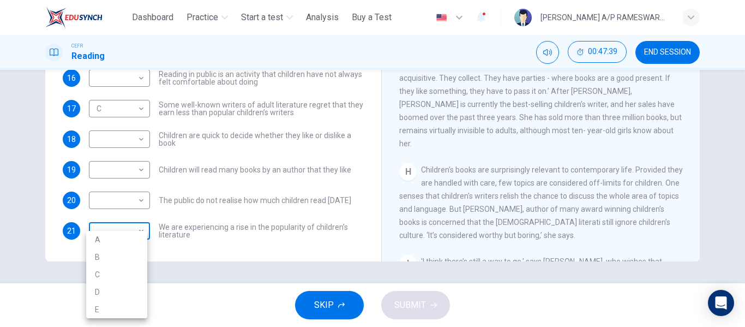
click at [139, 229] on body "This site uses cookies, as explained in our Privacy Policy . If you agree to th…" at bounding box center [372, 163] width 745 height 327
click at [103, 312] on li "E" at bounding box center [116, 309] width 61 height 17
type input "*"
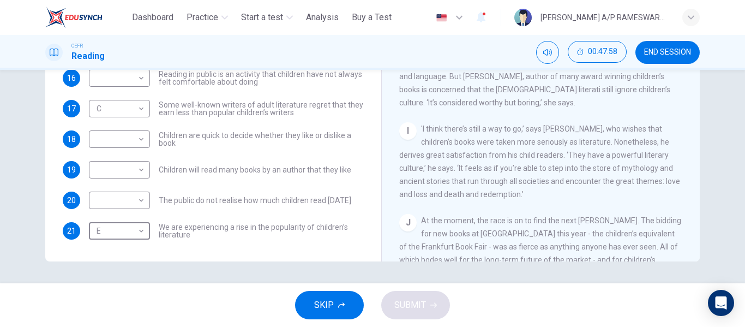
scroll to position [852, 0]
drag, startPoint x: 370, startPoint y: 250, endPoint x: 370, endPoint y: 242, distance: 8.2
click at [370, 242] on div "Questions 15 - 21 Look at the following list of people A-E and the list of stat…" at bounding box center [372, 71] width 655 height 379
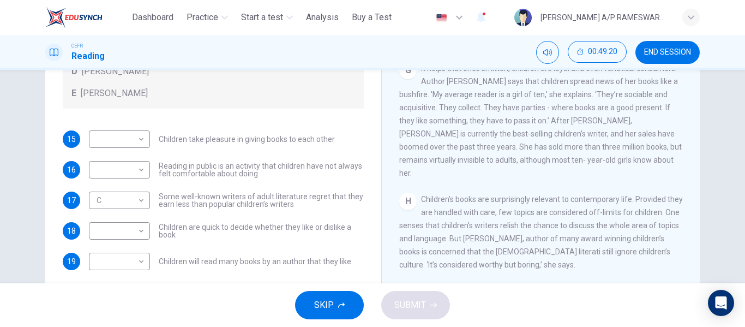
scroll to position [101, 0]
drag, startPoint x: 370, startPoint y: 235, endPoint x: 364, endPoint y: 264, distance: 29.5
click at [364, 264] on div "Questions 15 - 21 Look at the following list of people A-E and the list of stat…" at bounding box center [372, 156] width 655 height 379
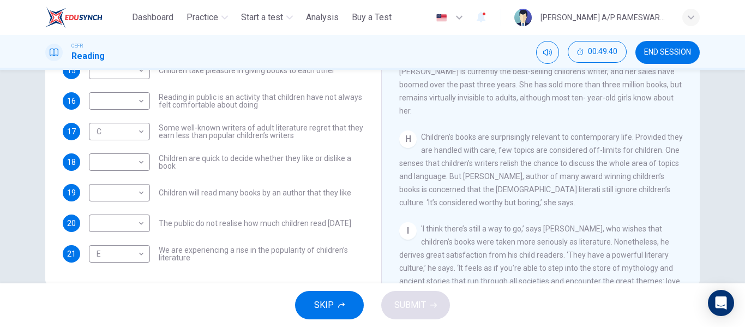
scroll to position [185, 0]
click at [141, 194] on body "This site uses cookies, as explained in our Privacy Policy . If you agree to th…" at bounding box center [372, 163] width 745 height 327
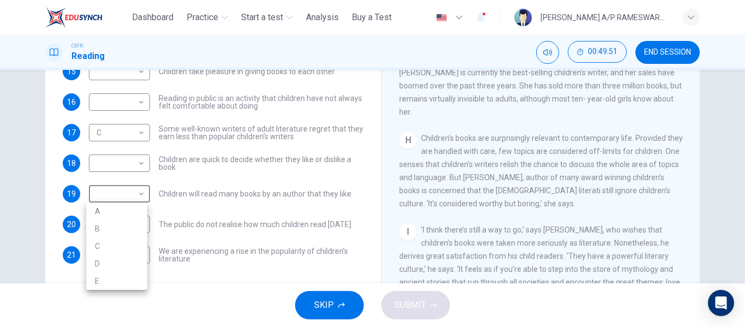
drag, startPoint x: 741, startPoint y: 244, endPoint x: 743, endPoint y: 193, distance: 51.3
click at [743, 193] on div at bounding box center [372, 163] width 745 height 327
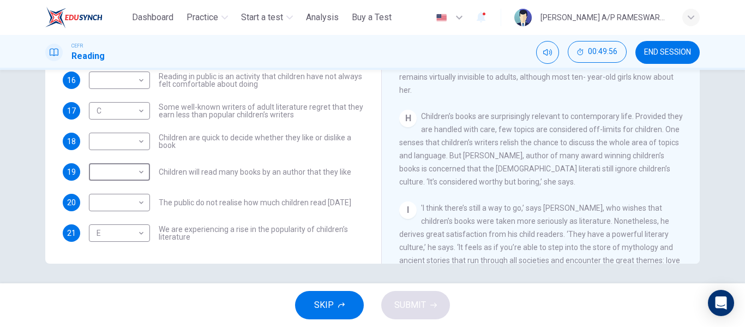
scroll to position [209, 0]
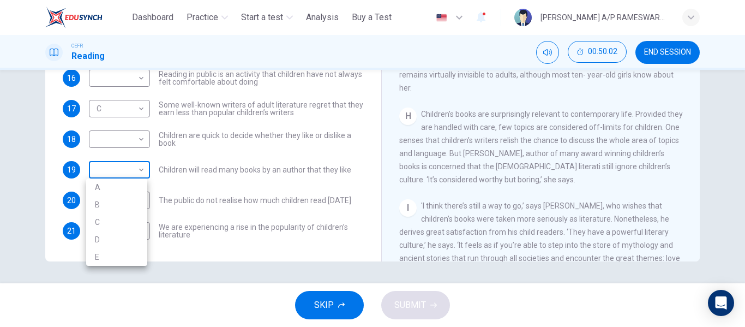
click at [139, 175] on body "This site uses cookies, as explained in our Privacy Policy . If you agree to th…" at bounding box center [372, 163] width 745 height 327
click at [107, 234] on li "D" at bounding box center [116, 239] width 61 height 17
type input "*"
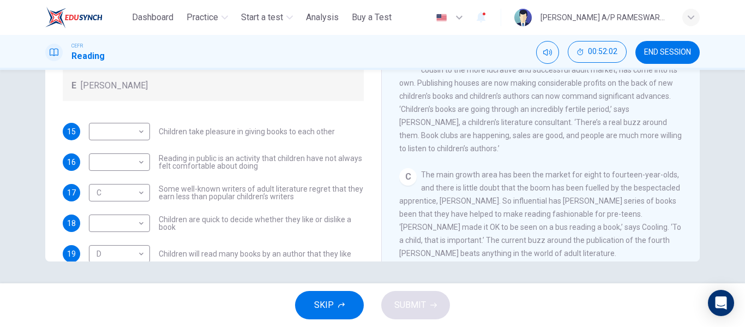
click at [694, 259] on div "Twist in the Tale CLICK TO ZOOM Click to Zoom A Less than three years ago, doom…" at bounding box center [540, 80] width 319 height 397
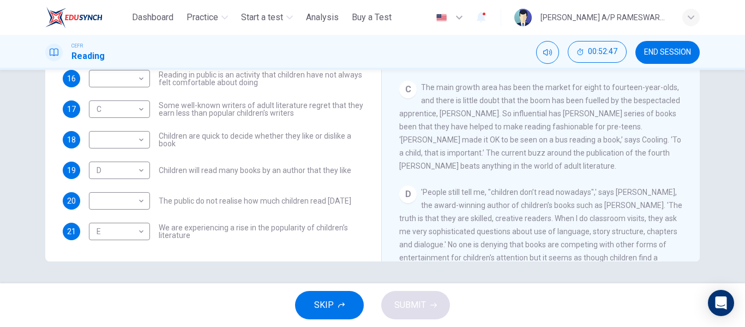
scroll to position [105, 0]
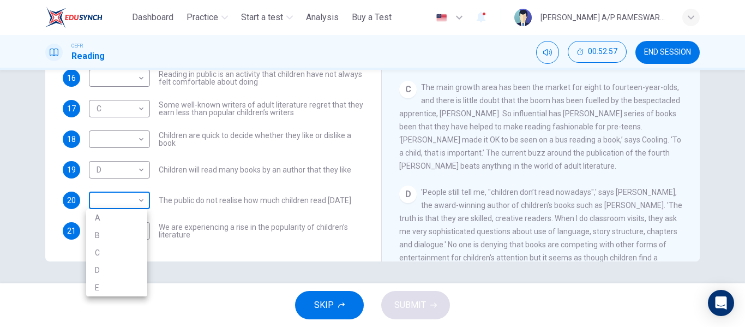
click at [135, 200] on body "This site uses cookies, as explained in our Privacy Policy . If you agree to th…" at bounding box center [372, 163] width 745 height 327
drag, startPoint x: 744, startPoint y: 254, endPoint x: 740, endPoint y: 187, distance: 67.7
click at [740, 187] on div at bounding box center [372, 163] width 745 height 327
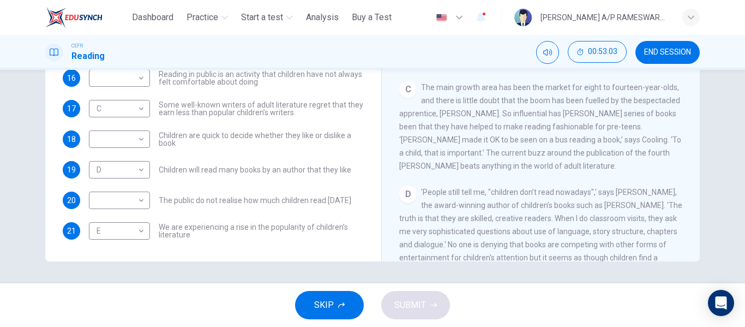
drag, startPoint x: 740, startPoint y: 187, endPoint x: 743, endPoint y: 196, distance: 9.5
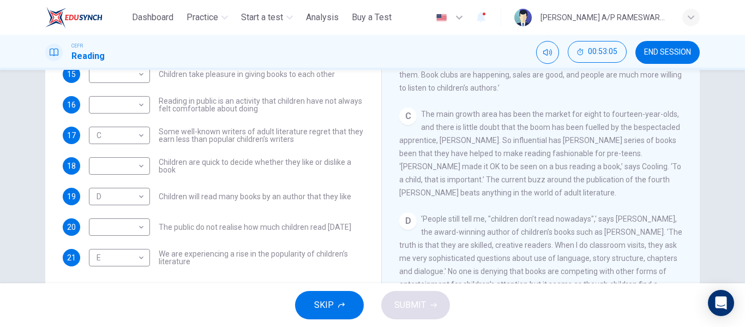
scroll to position [209, 0]
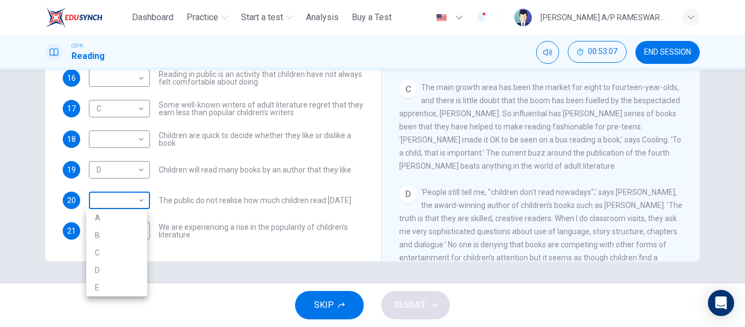
click at [140, 205] on body "This site uses cookies, as explained in our Privacy Policy . If you agree to th…" at bounding box center [372, 163] width 745 height 327
click at [115, 233] on li "B" at bounding box center [116, 234] width 61 height 17
type input "*"
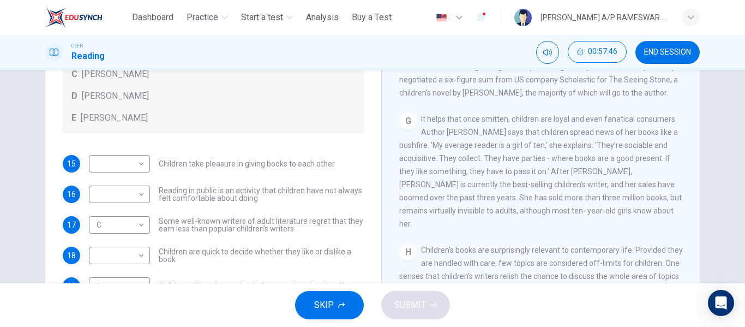
scroll to position [92, 0]
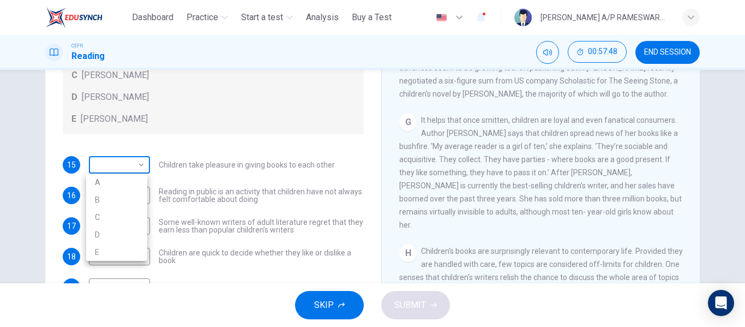
click at [133, 163] on body "This site uses cookies, as explained in our Privacy Policy . If you agree to th…" at bounding box center [372, 163] width 745 height 327
click at [127, 235] on li "D" at bounding box center [116, 234] width 61 height 17
type input "*"
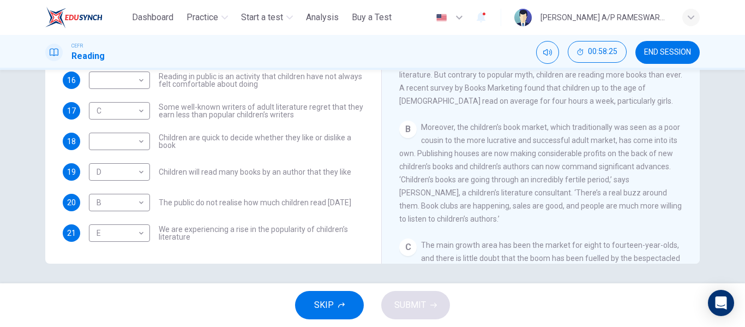
scroll to position [209, 0]
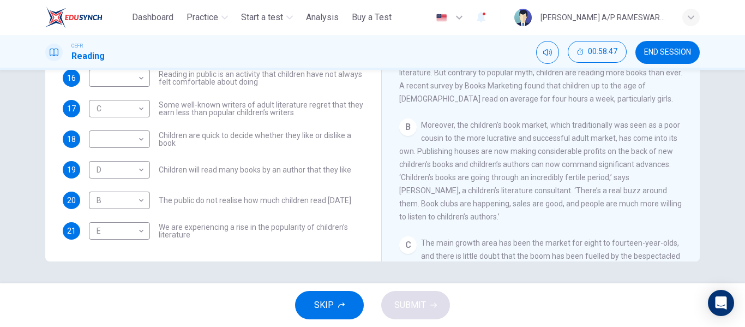
click at [690, 261] on div "Questions 15 - 21 Look at the following list of people A-E and the list of stat…" at bounding box center [372, 176] width 745 height 213
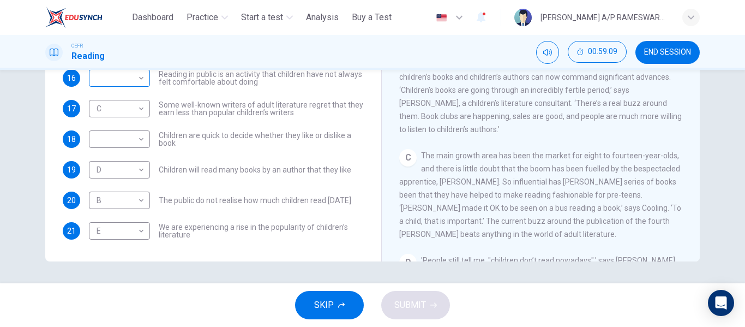
scroll to position [202, 0]
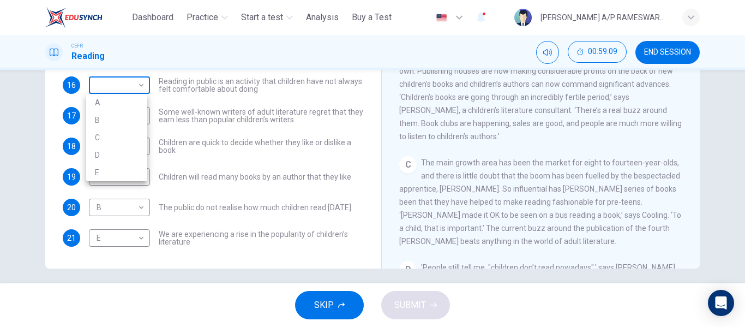
click at [138, 77] on body "This site uses cookies, as explained in our Privacy Policy . If you agree to th…" at bounding box center [372, 163] width 745 height 327
click at [120, 100] on li "A" at bounding box center [116, 102] width 61 height 17
type input "*"
click at [690, 270] on div "Questions 15 - 21 Look at the following list of people A-E and the list of stat…" at bounding box center [372, 176] width 745 height 213
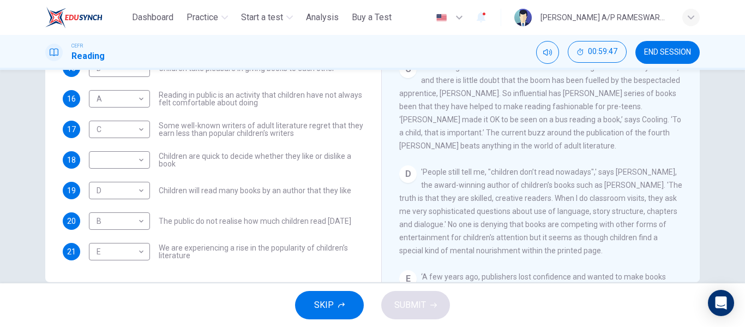
scroll to position [191, 0]
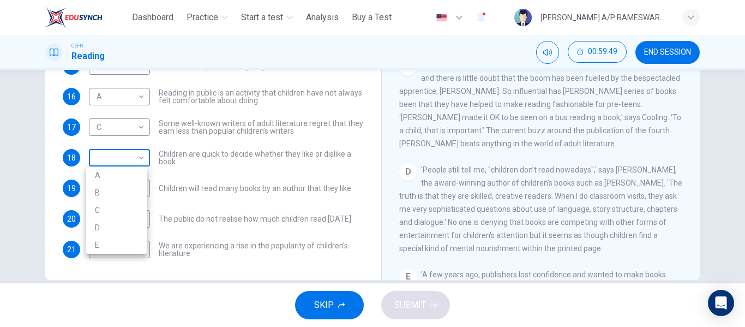
click at [143, 160] on body "This site uses cookies, as explained in our Privacy Policy . If you agree to th…" at bounding box center [372, 163] width 745 height 327
click at [123, 191] on li "B" at bounding box center [116, 192] width 61 height 17
type input "*"
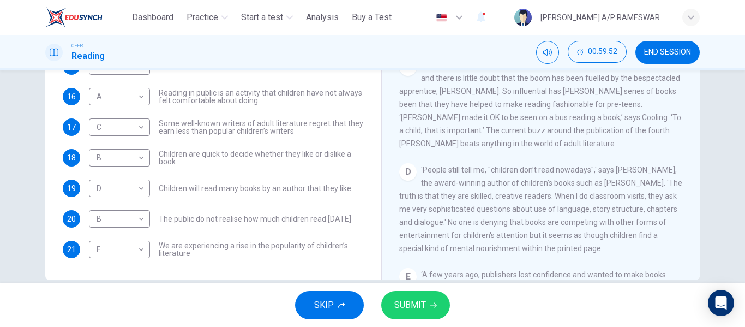
click at [336, 50] on div "CEFR Reading 00:59:52 END SESSION" at bounding box center [373, 52] width 690 height 23
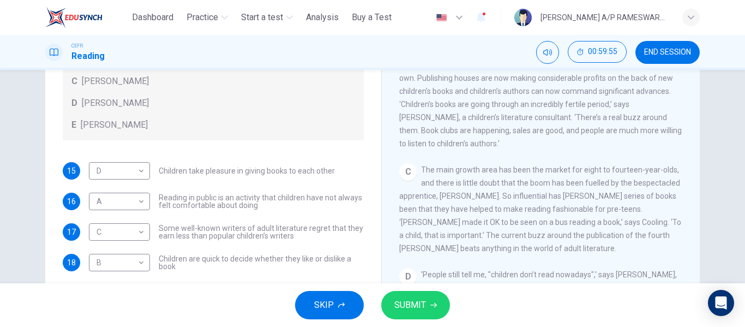
scroll to position [209, 0]
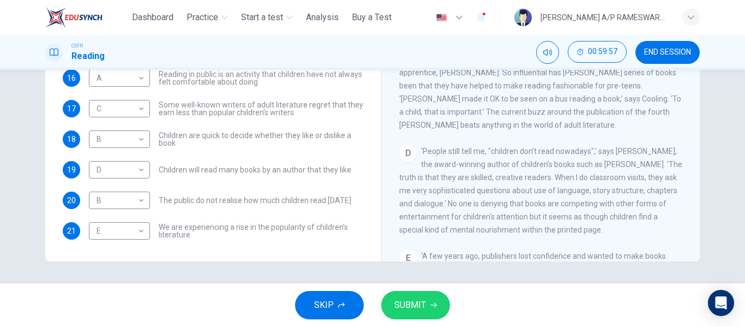
click at [406, 309] on span "SUBMIT" at bounding box center [410, 304] width 32 height 15
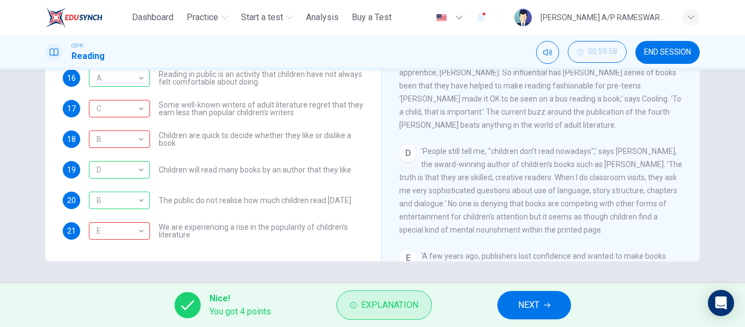
click at [405, 296] on button "Explanation" at bounding box center [384, 304] width 95 height 29
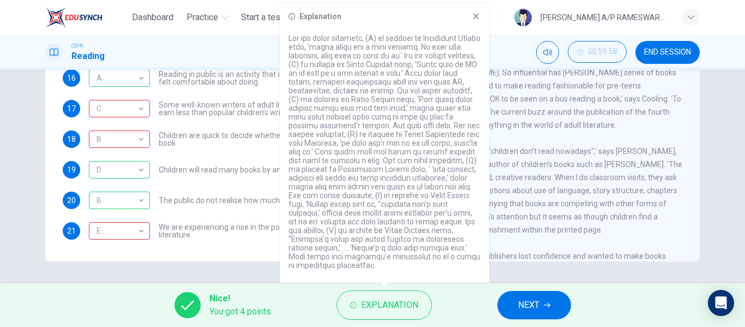
click at [475, 17] on icon at bounding box center [477, 17] width 6 height 6
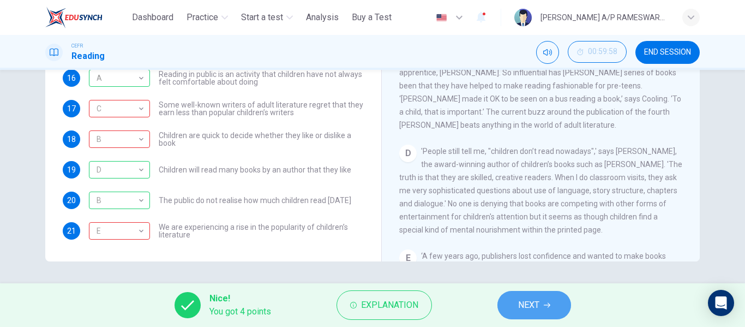
click at [544, 306] on icon "button" at bounding box center [547, 305] width 7 height 7
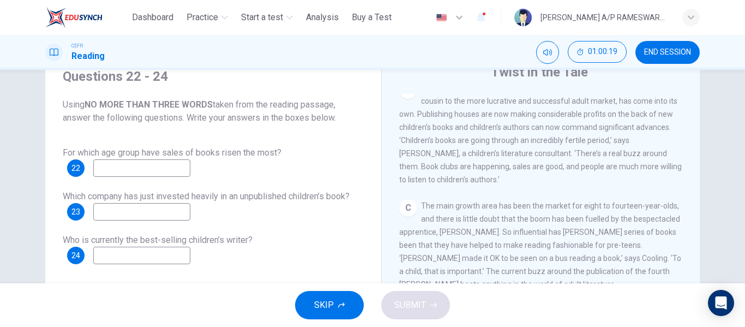
scroll to position [325, 0]
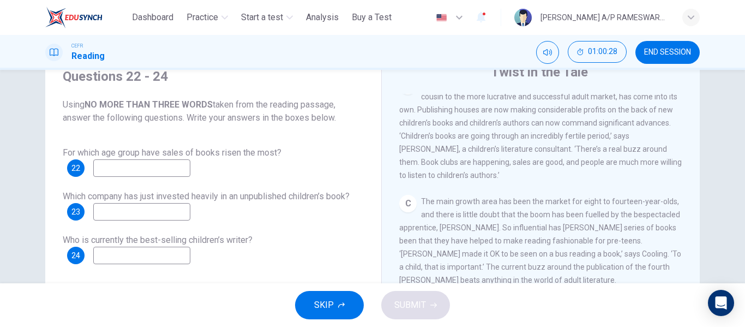
click at [124, 170] on input at bounding box center [141, 167] width 97 height 17
type input "*******"
click at [221, 187] on div "For which age group have sales of books risen the most? 22 ******* Which compan…" at bounding box center [213, 205] width 301 height 118
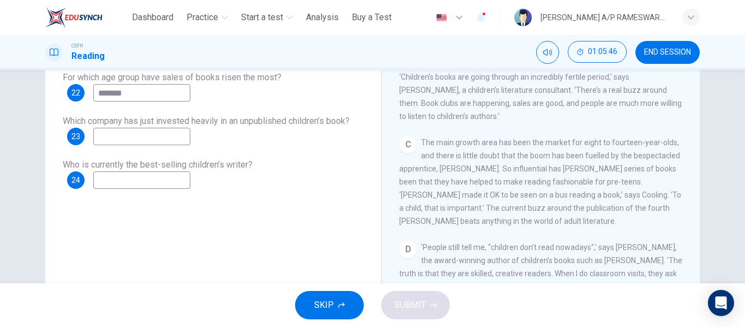
scroll to position [303, 0]
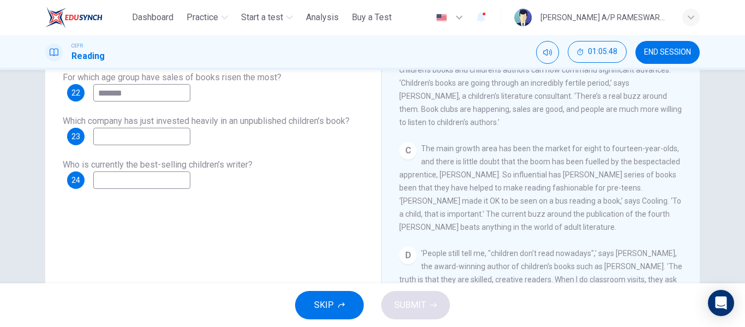
click at [154, 141] on input at bounding box center [141, 136] width 97 height 17
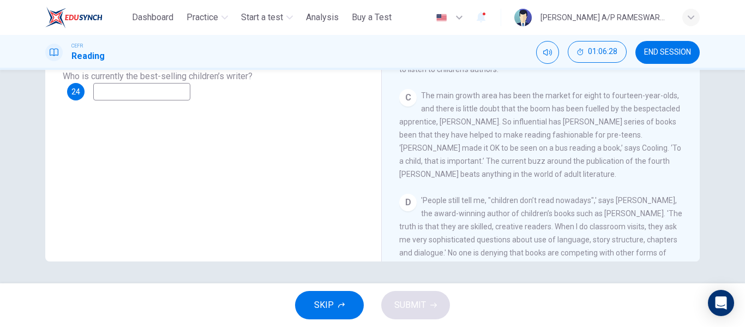
scroll to position [272, 0]
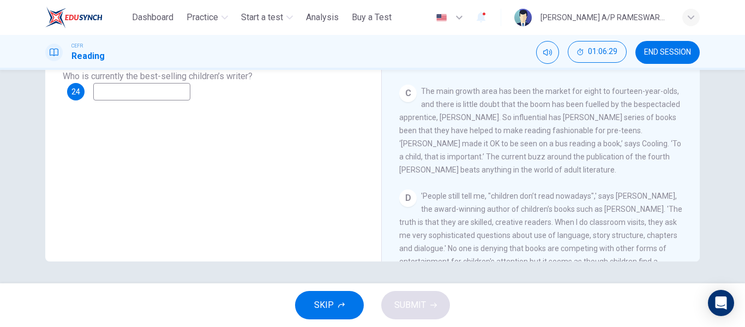
type input "*******"
click at [137, 91] on input at bounding box center [141, 91] width 97 height 17
type input "*"
type input "**********"
click at [223, 137] on div "**********" at bounding box center [213, 77] width 319 height 368
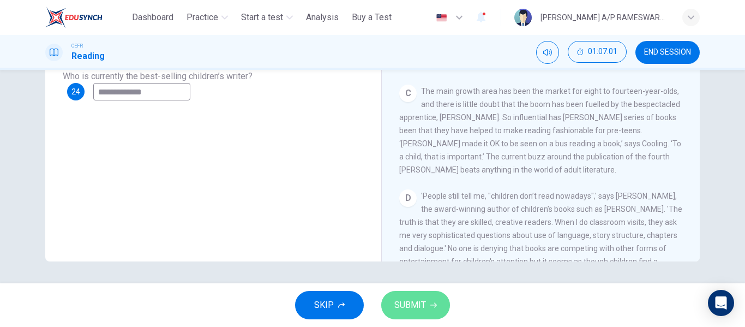
click at [404, 304] on span "SUBMIT" at bounding box center [410, 304] width 32 height 15
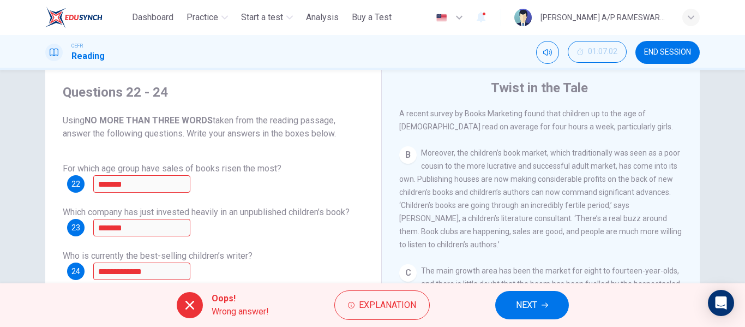
scroll to position [32, 0]
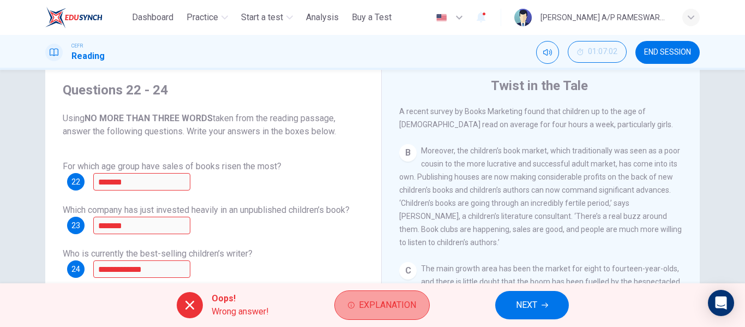
click at [369, 302] on span "Explanation" at bounding box center [387, 304] width 57 height 15
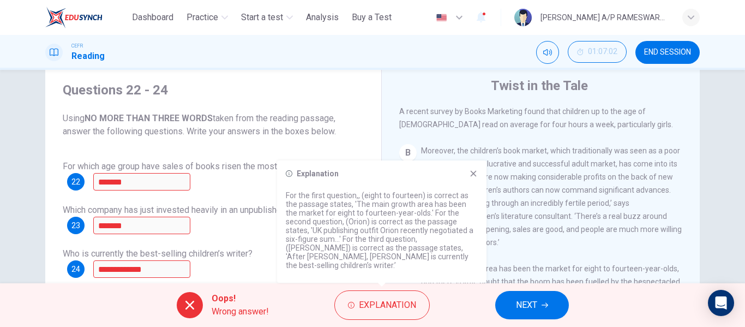
drag, startPoint x: 448, startPoint y: 262, endPoint x: 455, endPoint y: 213, distance: 49.5
click at [455, 213] on p "For the first question,, (eight to fourteen) is correct as the passage states, …" at bounding box center [382, 230] width 192 height 79
click at [518, 289] on div "Oops! Wrong answer! Explanation NEXT" at bounding box center [372, 305] width 745 height 44
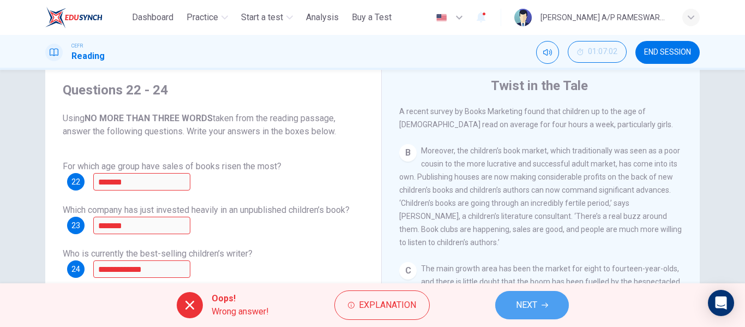
click at [520, 295] on button "NEXT" at bounding box center [532, 305] width 74 height 28
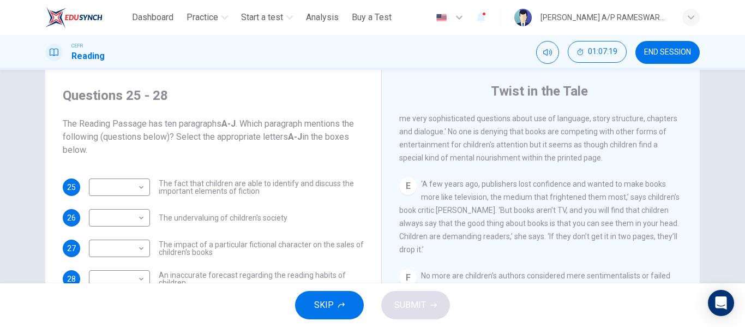
scroll to position [24, 0]
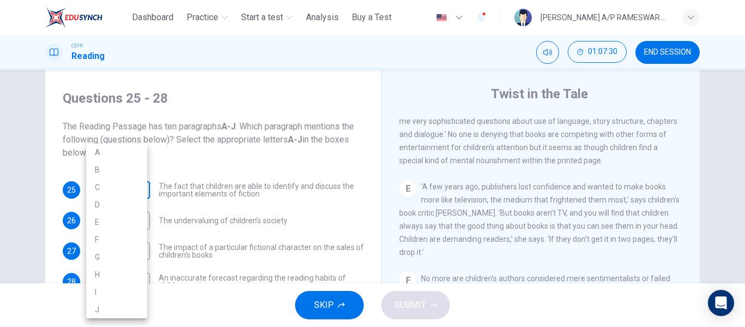
click at [139, 188] on body "This site uses cookies, as explained in our Privacy Policy . If you agree to th…" at bounding box center [372, 163] width 745 height 327
drag, startPoint x: 742, startPoint y: 177, endPoint x: 699, endPoint y: 194, distance: 46.5
click at [699, 194] on div at bounding box center [372, 163] width 745 height 327
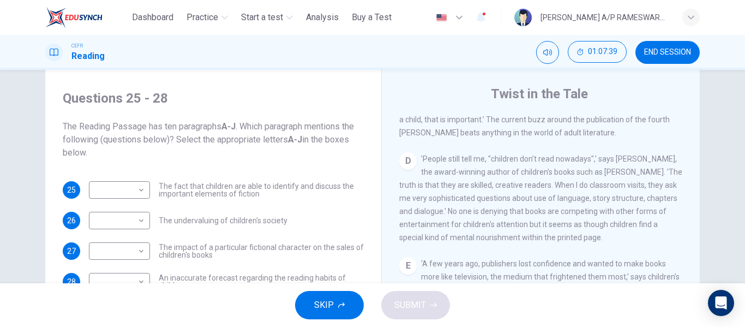
scroll to position [490, 0]
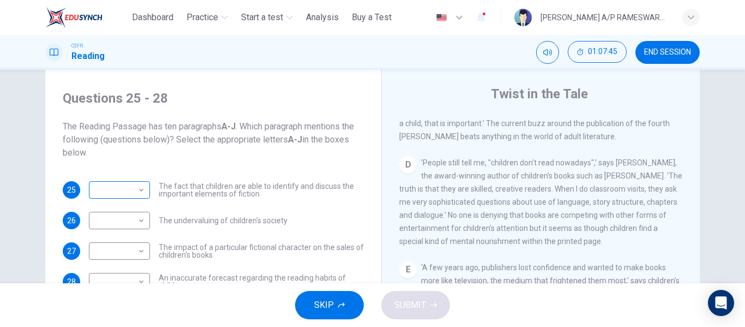
click at [142, 187] on body "This site uses cookies, as explained in our Privacy Policy . If you agree to th…" at bounding box center [372, 163] width 745 height 327
click at [98, 202] on li "D" at bounding box center [116, 204] width 61 height 17
type input "*"
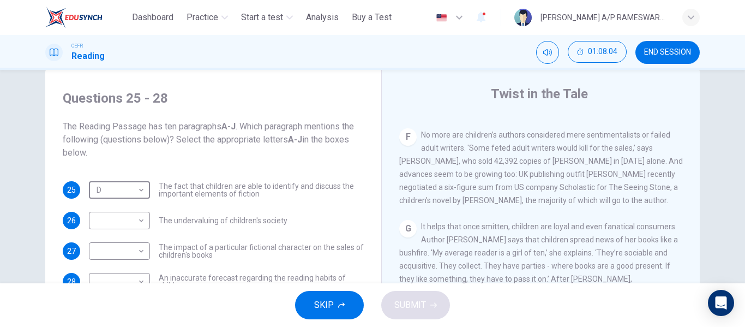
scroll to position [715, 0]
click at [137, 226] on body "This site uses cookies, as explained in our Privacy Policy . If you agree to th…" at bounding box center [372, 163] width 745 height 327
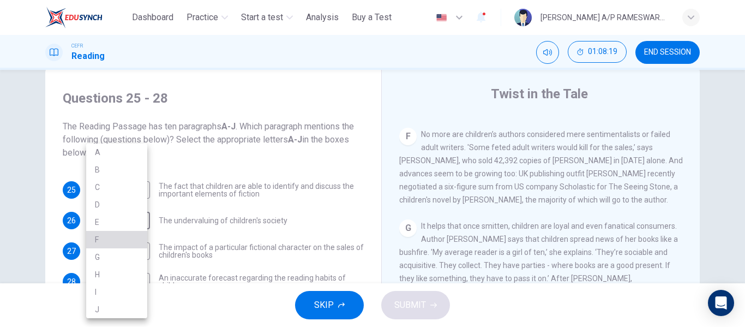
click at [116, 242] on li "F" at bounding box center [116, 239] width 61 height 17
type input "*"
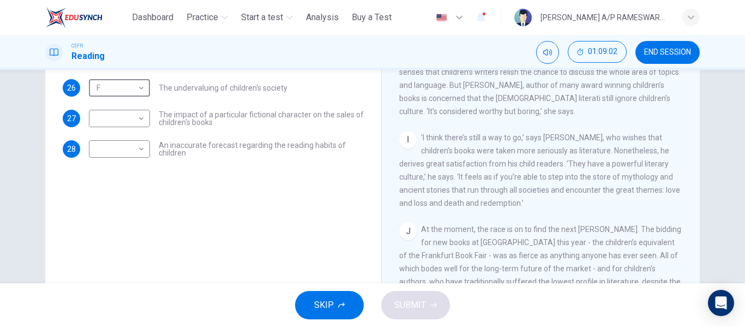
scroll to position [916, 0]
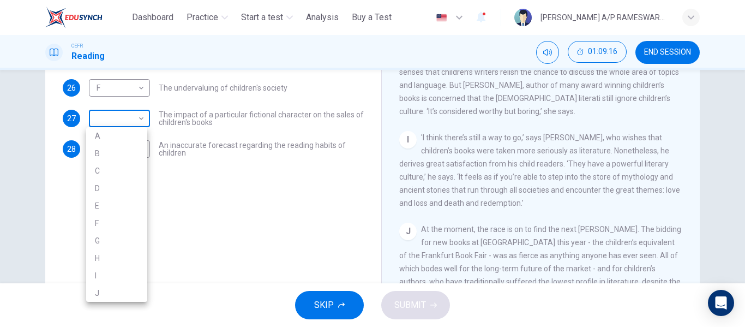
click at [139, 117] on body "This site uses cookies, as explained in our Privacy Policy . If you agree to th…" at bounding box center [372, 163] width 745 height 327
click at [107, 291] on li "J" at bounding box center [116, 292] width 61 height 17
type input "*"
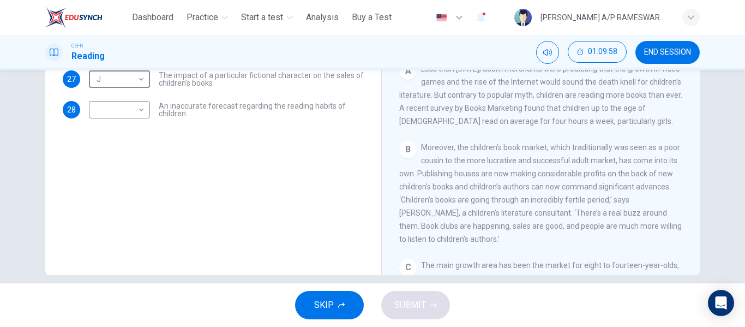
scroll to position [116, 0]
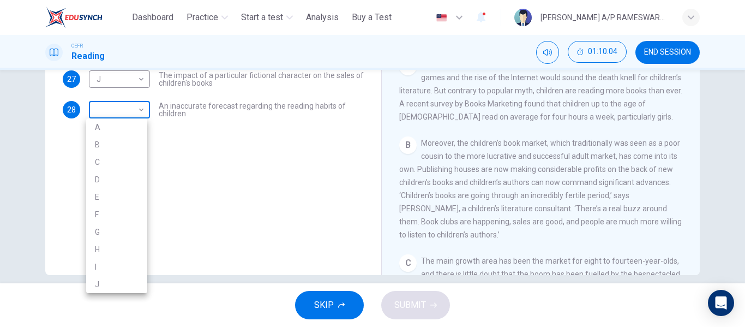
click at [141, 109] on body "This site uses cookies, as explained in our Privacy Policy . If you agree to th…" at bounding box center [372, 163] width 745 height 327
click at [125, 142] on li "B" at bounding box center [116, 144] width 61 height 17
type input "*"
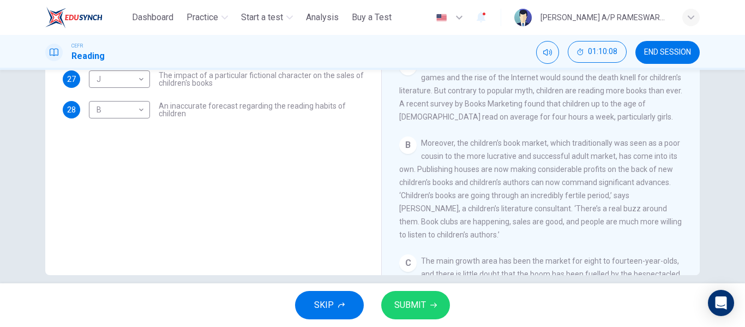
click at [297, 211] on div "Questions 25 - 28 The Reading Passage has ten paragraphs A-J . Which paragraph …" at bounding box center [213, 91] width 319 height 368
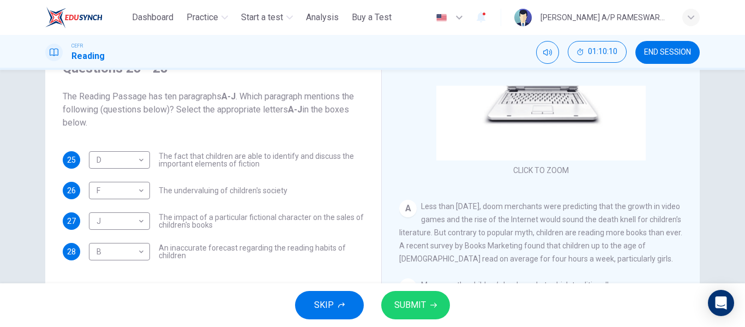
scroll to position [115, 0]
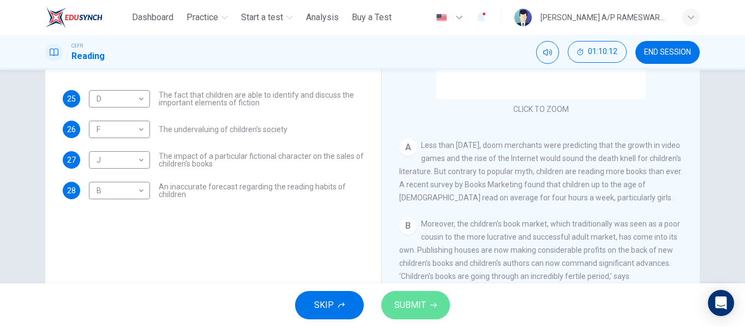
click at [421, 304] on span "SUBMIT" at bounding box center [410, 304] width 32 height 15
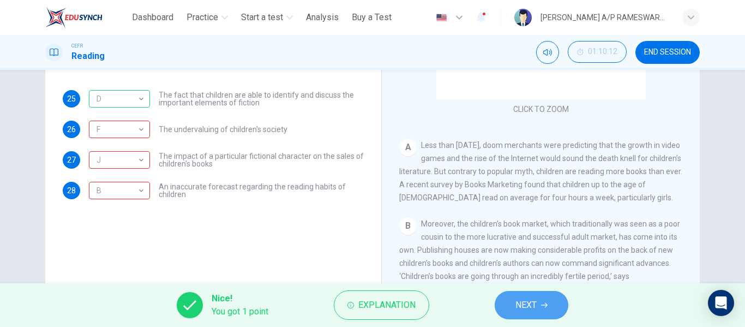
click at [535, 303] on span "NEXT" at bounding box center [526, 304] width 21 height 15
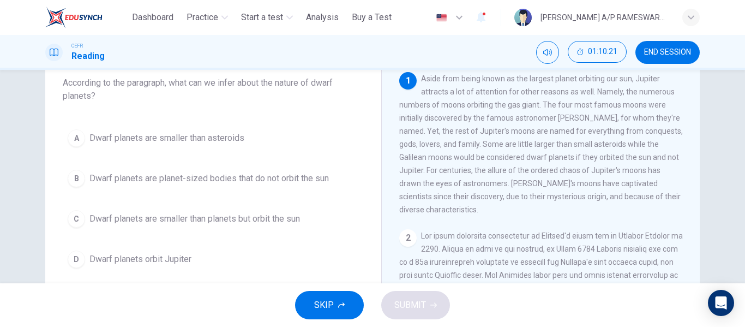
scroll to position [67, 0]
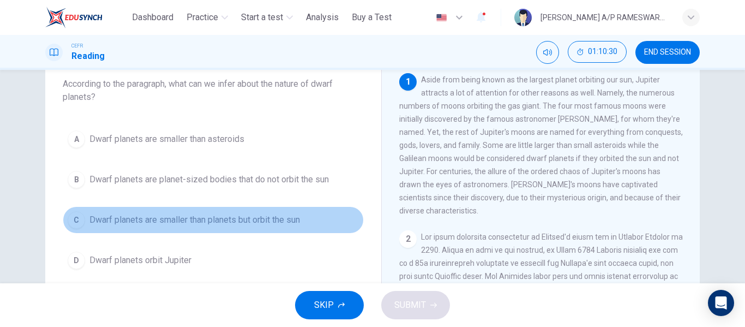
click at [69, 218] on div "C" at bounding box center [76, 219] width 17 height 17
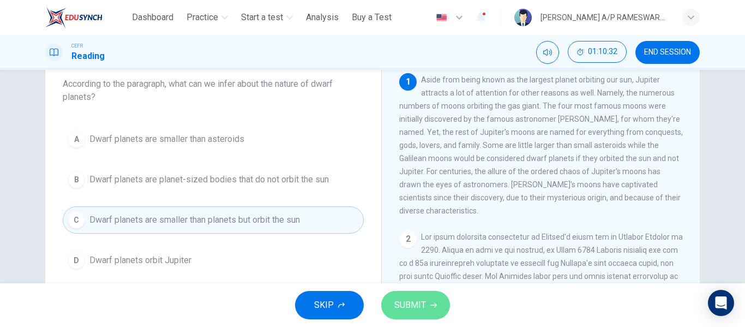
click at [393, 308] on button "SUBMIT" at bounding box center [415, 305] width 69 height 28
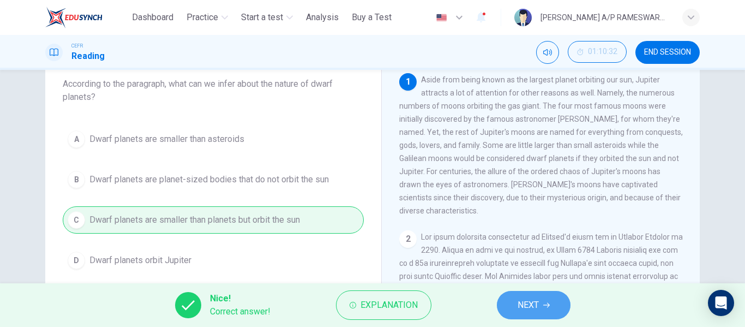
click at [524, 302] on span "NEXT" at bounding box center [528, 304] width 21 height 15
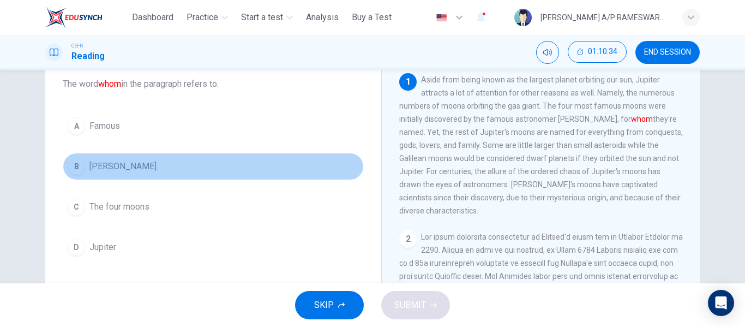
click at [73, 166] on div "B" at bounding box center [76, 166] width 17 height 17
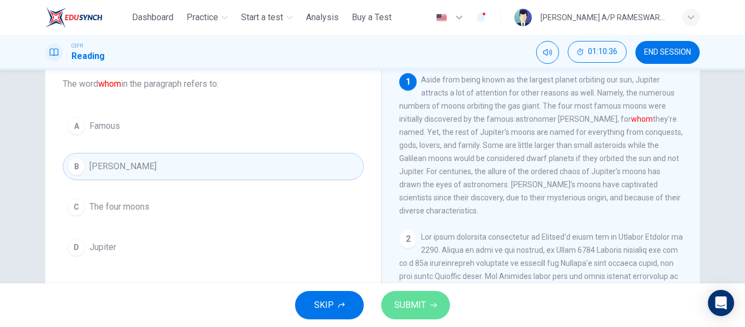
click at [426, 304] on button "SUBMIT" at bounding box center [415, 305] width 69 height 28
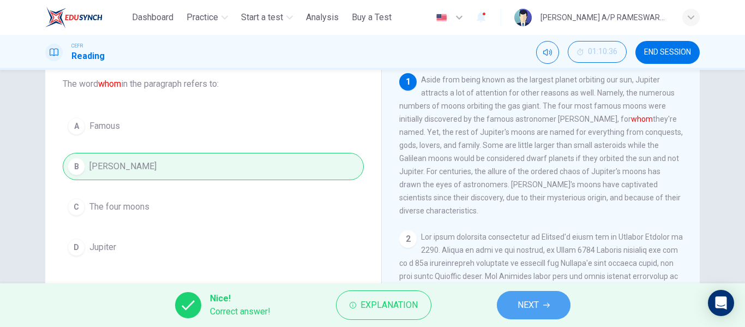
click at [504, 310] on button "NEXT" at bounding box center [534, 305] width 74 height 28
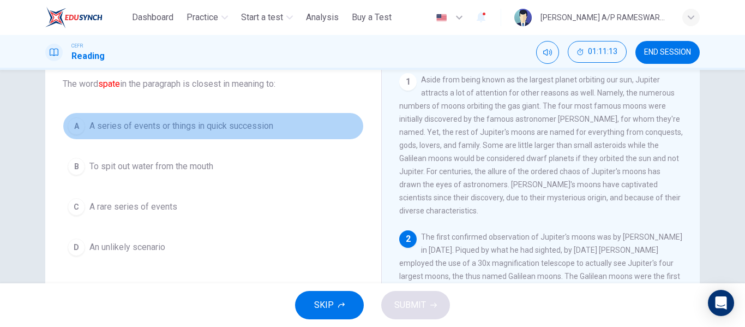
click at [75, 123] on div "A" at bounding box center [76, 125] width 17 height 17
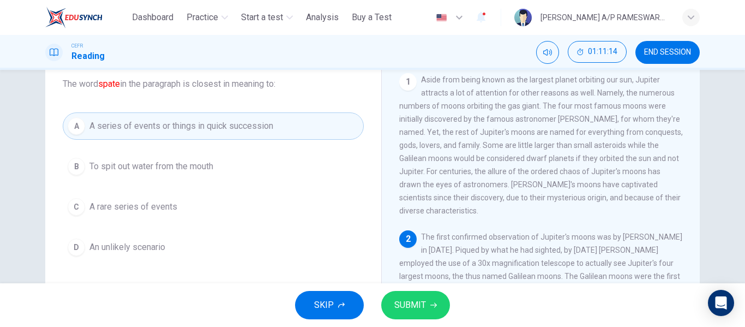
click at [403, 295] on button "SUBMIT" at bounding box center [415, 305] width 69 height 28
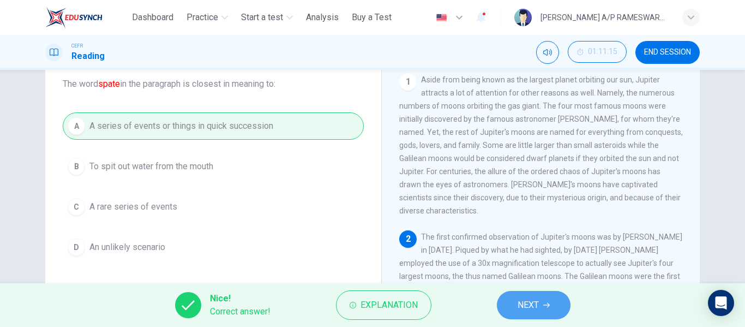
click at [545, 302] on icon "button" at bounding box center [546, 305] width 7 height 7
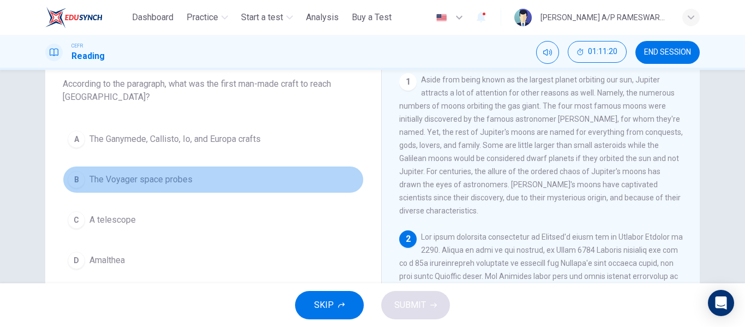
click at [79, 179] on div "B" at bounding box center [76, 179] width 17 height 17
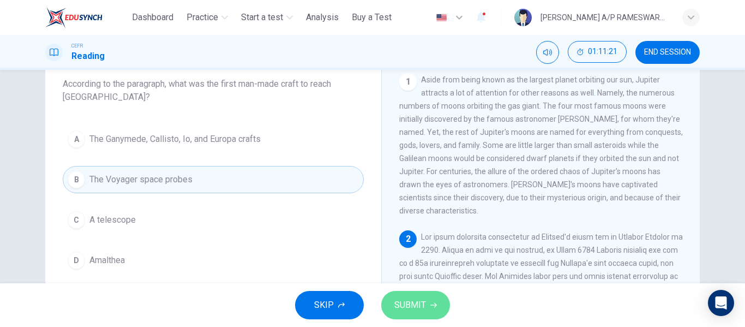
click at [434, 307] on icon "button" at bounding box center [433, 305] width 7 height 7
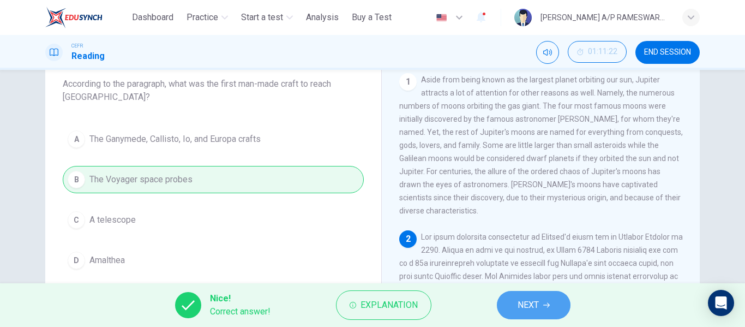
click at [512, 302] on button "NEXT" at bounding box center [534, 305] width 74 height 28
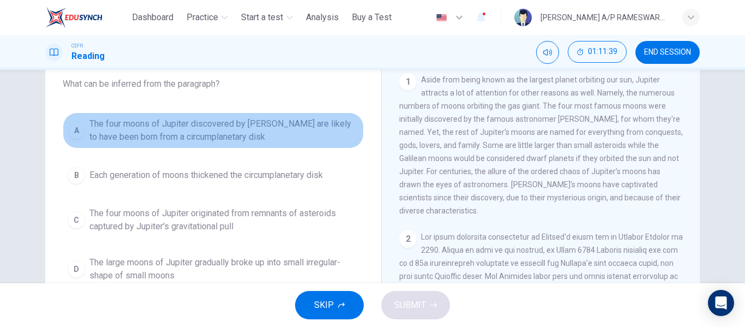
click at [74, 133] on div "A" at bounding box center [76, 130] width 17 height 17
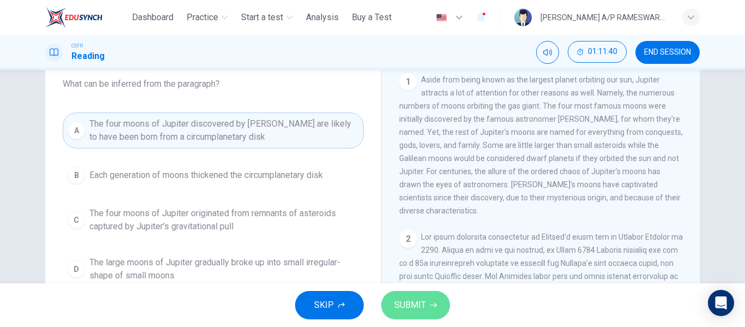
click at [404, 308] on span "SUBMIT" at bounding box center [410, 304] width 32 height 15
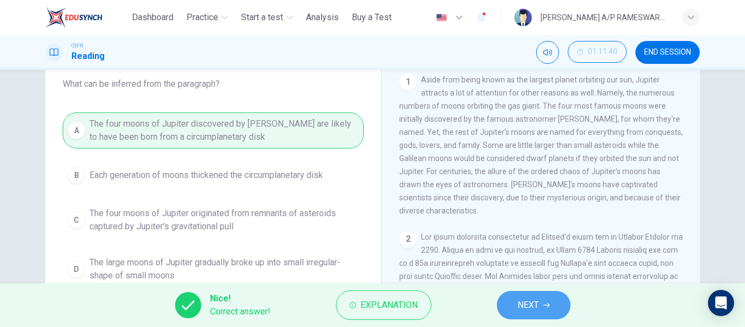
click at [532, 308] on span "NEXT" at bounding box center [528, 304] width 21 height 15
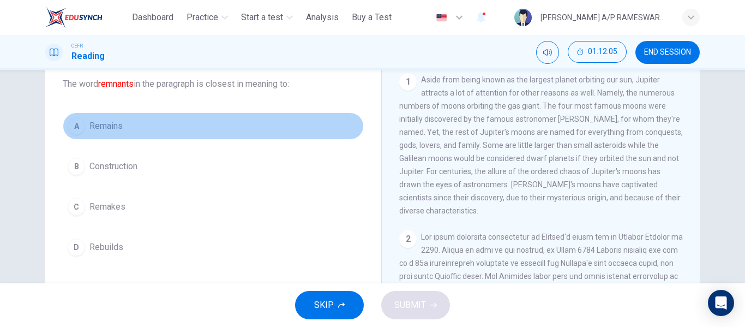
drag, startPoint x: 71, startPoint y: 125, endPoint x: 312, endPoint y: 283, distance: 287.4
click at [312, 283] on div "Question 34 The word remnants in the paragraph is closest in meaning to: A Rema…" at bounding box center [213, 220] width 319 height 368
click at [75, 125] on div "A" at bounding box center [76, 125] width 17 height 17
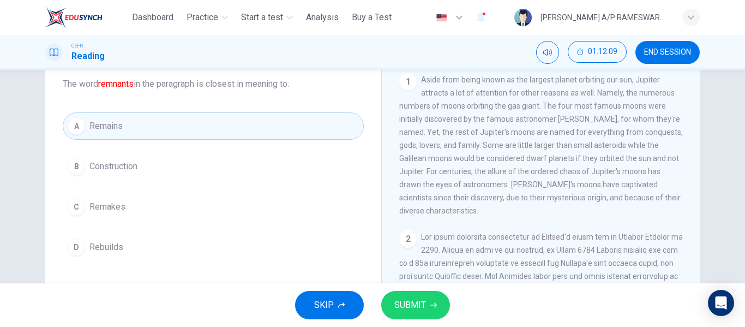
click at [409, 303] on span "SUBMIT" at bounding box center [410, 304] width 32 height 15
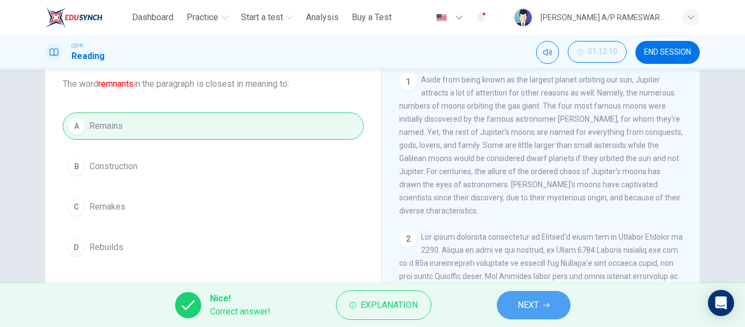
click at [537, 311] on span "NEXT" at bounding box center [528, 304] width 21 height 15
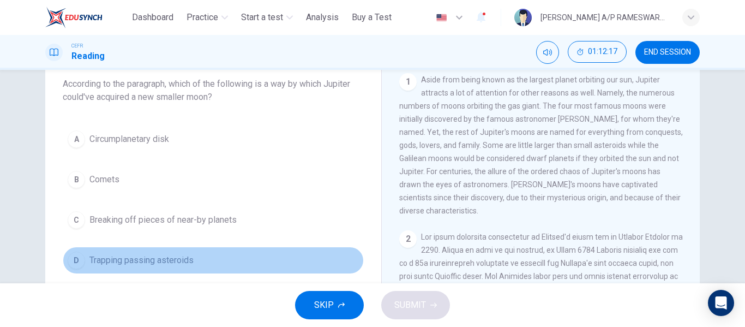
click at [81, 259] on div "D" at bounding box center [76, 260] width 17 height 17
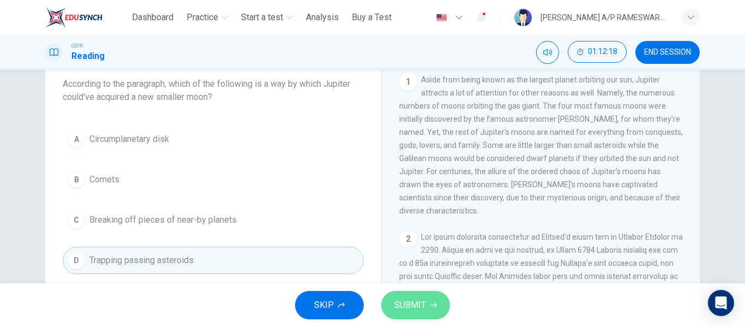
click at [415, 297] on span "SUBMIT" at bounding box center [410, 304] width 32 height 15
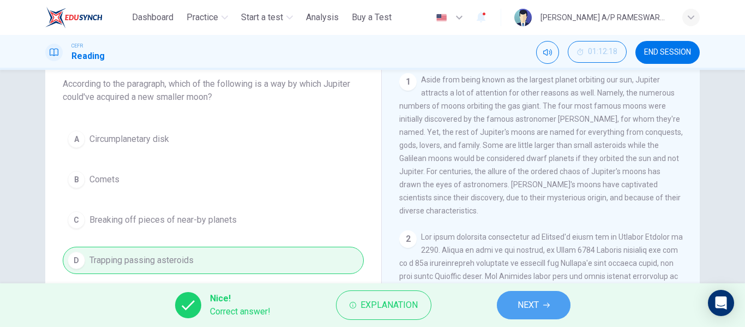
click at [529, 308] on span "NEXT" at bounding box center [528, 304] width 21 height 15
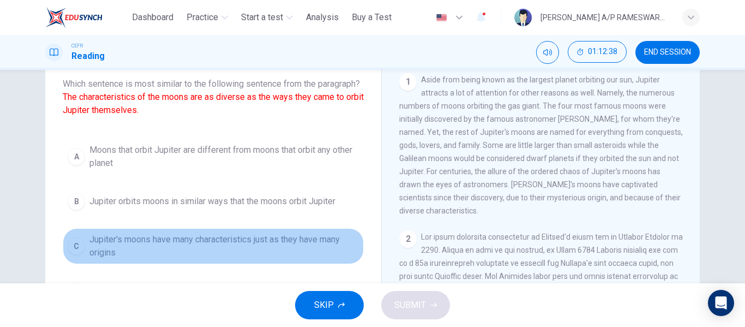
click at [70, 255] on div "C" at bounding box center [76, 245] width 17 height 17
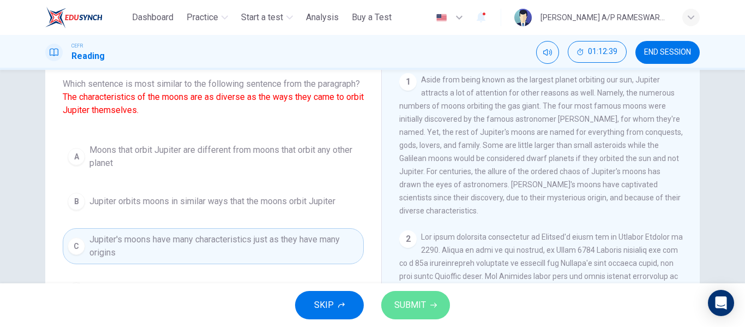
click at [389, 304] on button "SUBMIT" at bounding box center [415, 305] width 69 height 28
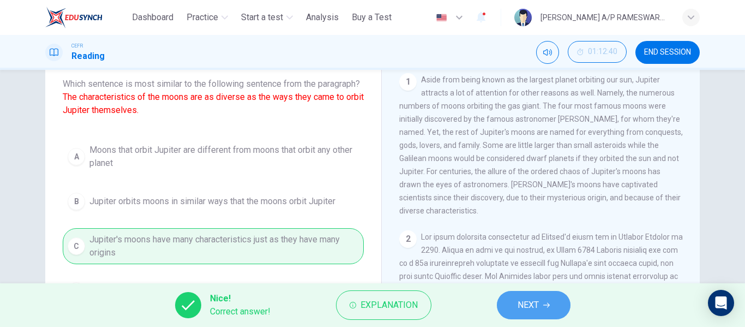
click at [535, 305] on span "NEXT" at bounding box center [528, 304] width 21 height 15
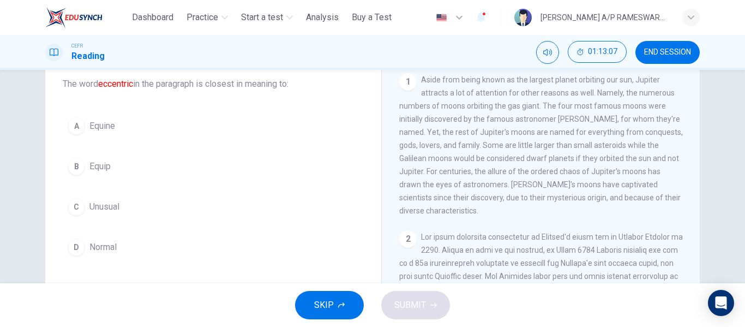
click at [79, 203] on div "C" at bounding box center [76, 206] width 17 height 17
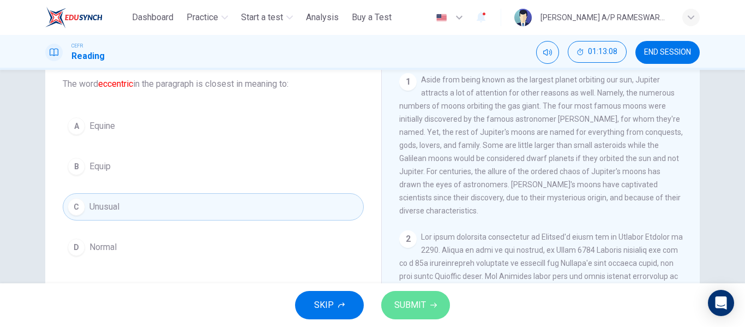
click at [395, 303] on span "SUBMIT" at bounding box center [410, 304] width 32 height 15
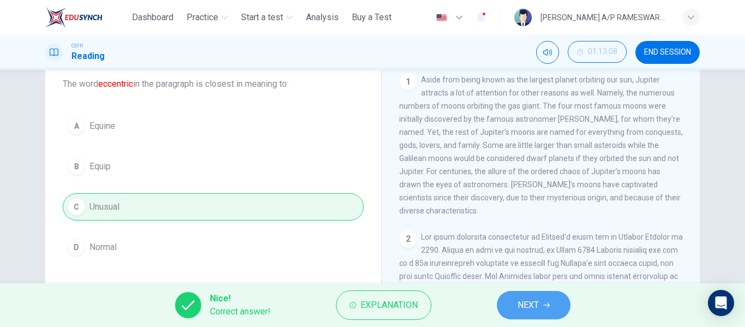
click at [516, 298] on button "NEXT" at bounding box center [534, 305] width 74 height 28
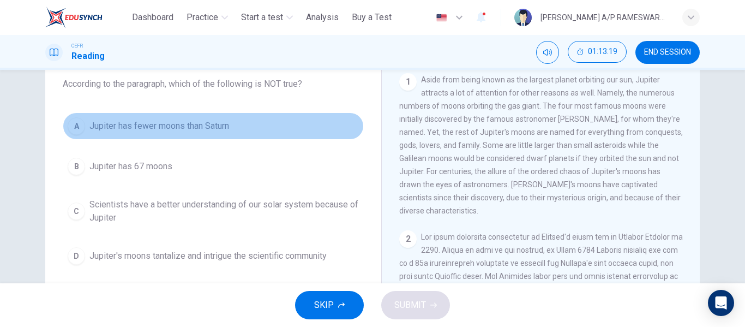
click at [71, 129] on div "A" at bounding box center [76, 125] width 17 height 17
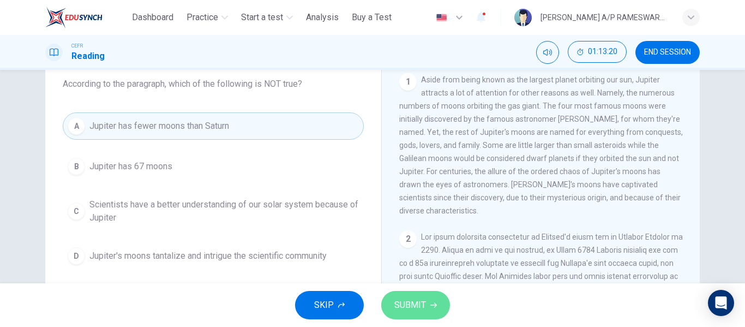
click at [417, 318] on button "SUBMIT" at bounding box center [415, 305] width 69 height 28
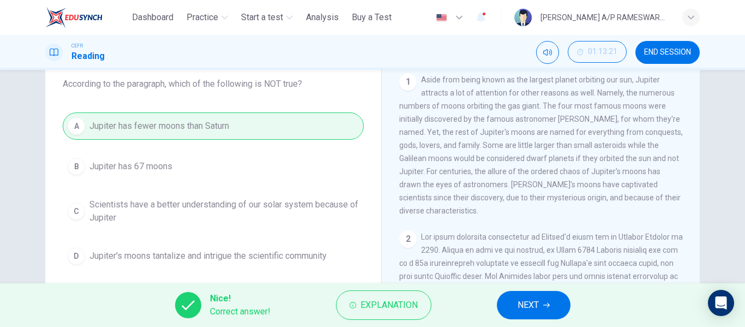
click at [507, 316] on button "NEXT" at bounding box center [534, 305] width 74 height 28
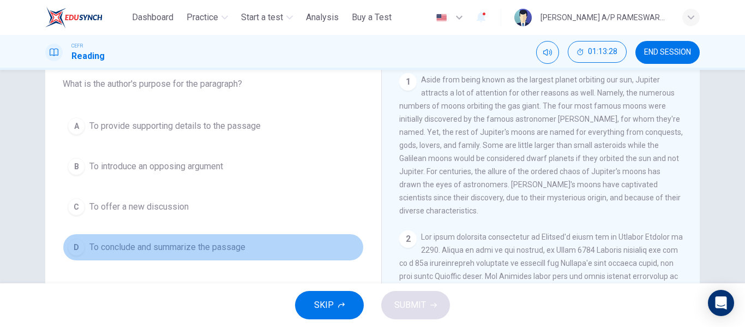
click at [74, 254] on div "D" at bounding box center [76, 246] width 17 height 17
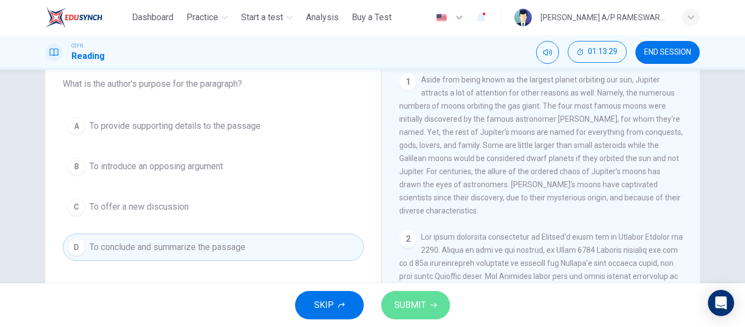
click at [423, 304] on span "SUBMIT" at bounding box center [410, 304] width 32 height 15
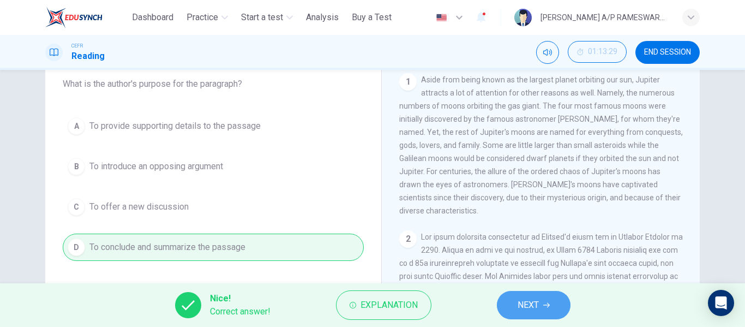
click at [507, 303] on button "NEXT" at bounding box center [534, 305] width 74 height 28
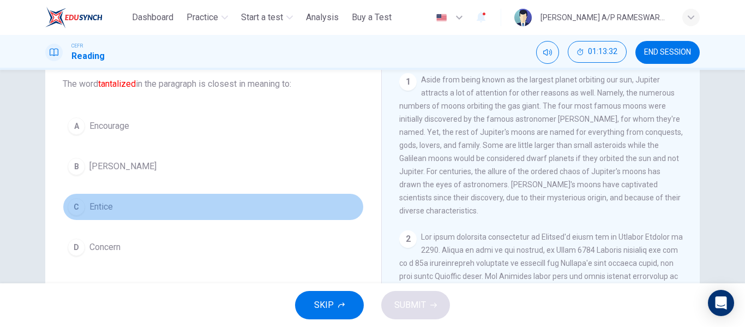
click at [73, 207] on div "C" at bounding box center [76, 206] width 17 height 17
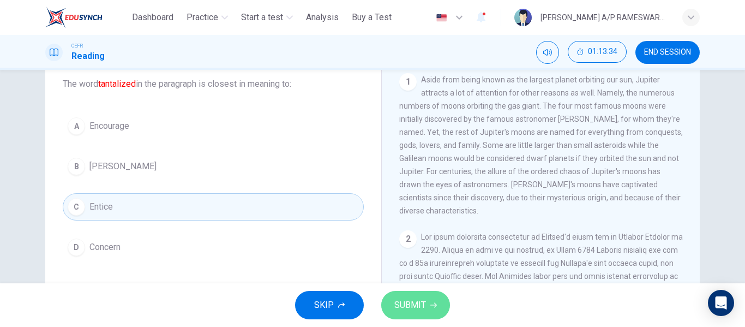
click at [422, 307] on span "SUBMIT" at bounding box center [410, 304] width 32 height 15
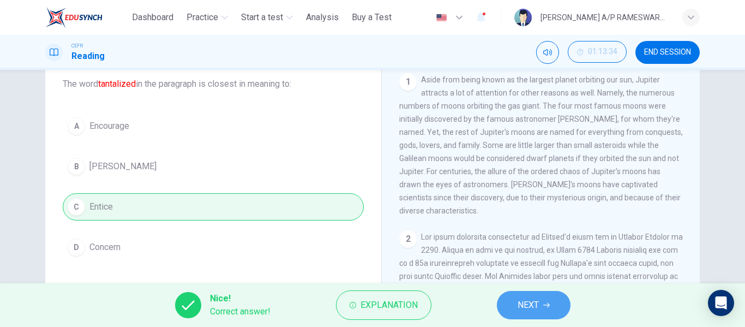
click at [528, 309] on span "NEXT" at bounding box center [528, 304] width 21 height 15
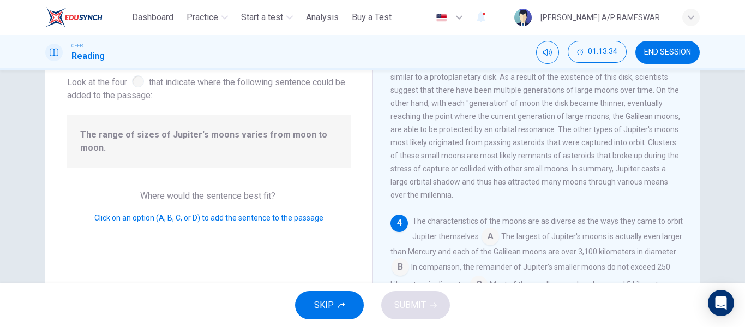
scroll to position [422, 0]
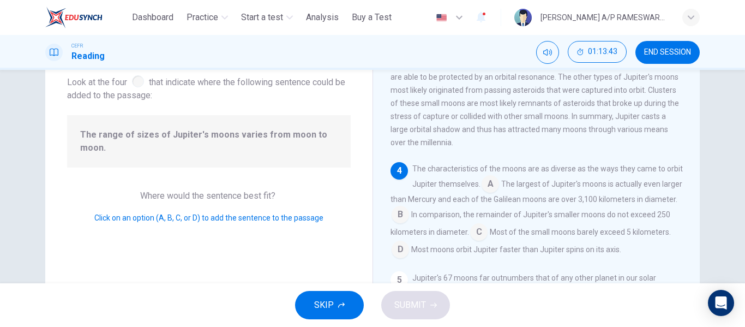
click at [499, 194] on input at bounding box center [490, 184] width 17 height 17
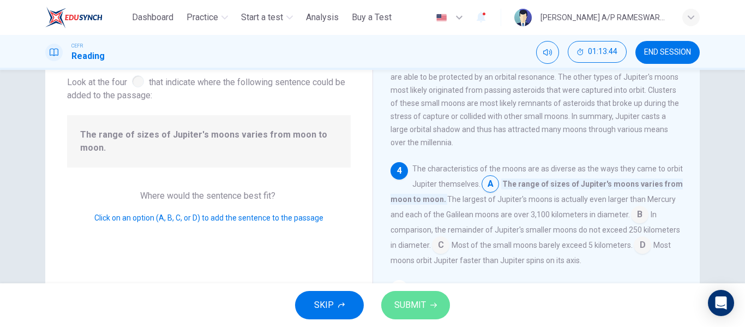
click at [428, 306] on button "SUBMIT" at bounding box center [415, 305] width 69 height 28
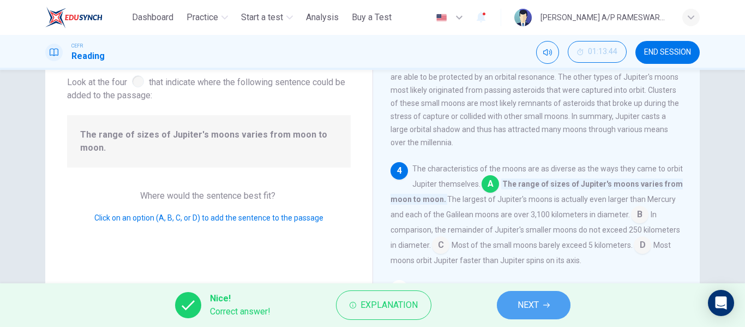
click at [516, 304] on button "NEXT" at bounding box center [534, 305] width 74 height 28
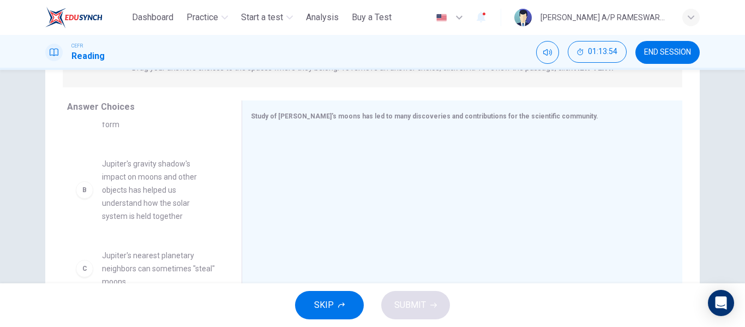
scroll to position [45, 0]
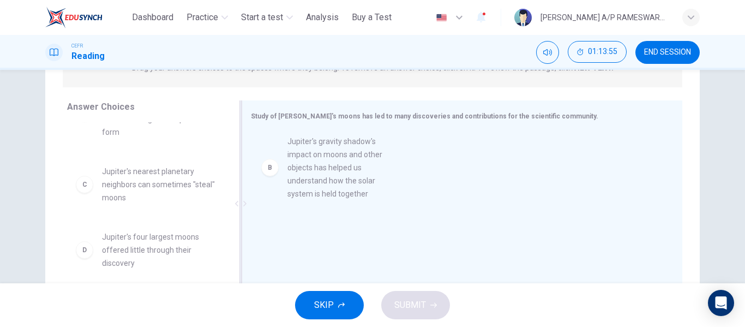
drag, startPoint x: 161, startPoint y: 208, endPoint x: 359, endPoint y: 176, distance: 200.1
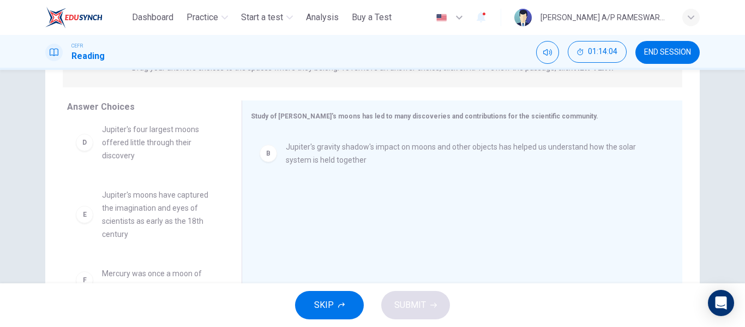
scroll to position [156, 0]
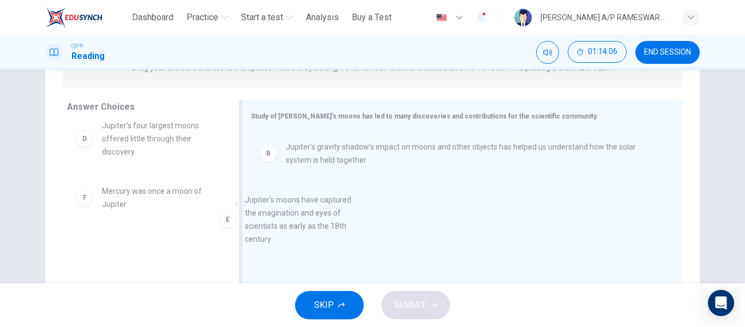
drag, startPoint x: 169, startPoint y: 216, endPoint x: 361, endPoint y: 228, distance: 193.0
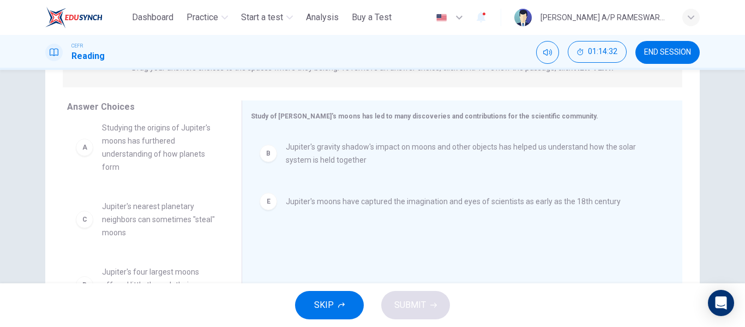
scroll to position [0, 0]
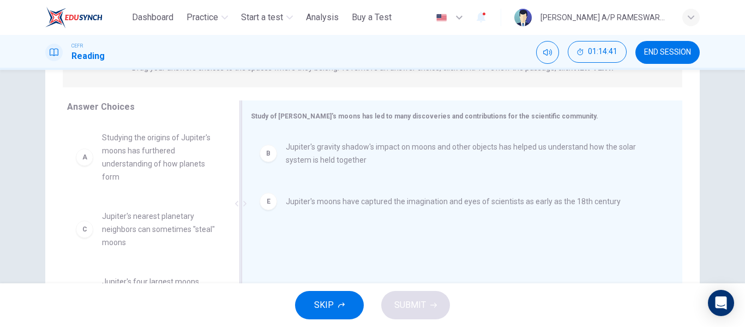
drag, startPoint x: 139, startPoint y: 179, endPoint x: 379, endPoint y: 258, distance: 252.6
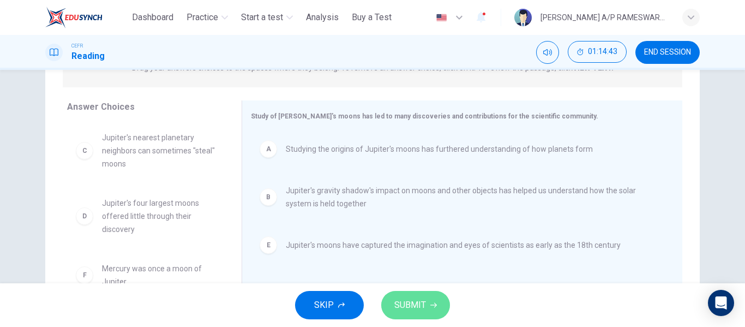
click at [430, 313] on button "SUBMIT" at bounding box center [415, 305] width 69 height 28
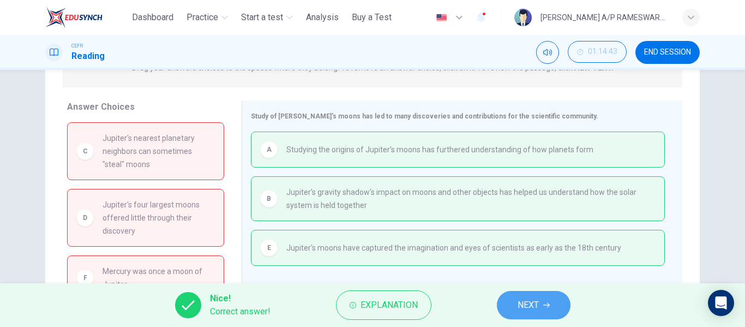
click at [516, 307] on button "NEXT" at bounding box center [534, 305] width 74 height 28
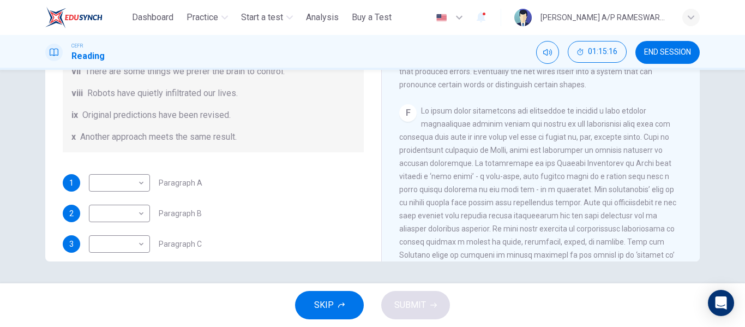
scroll to position [109, 0]
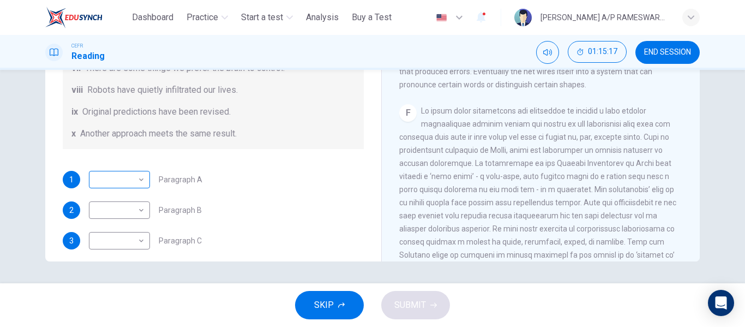
click at [144, 184] on div "​ ​" at bounding box center [119, 179] width 61 height 17
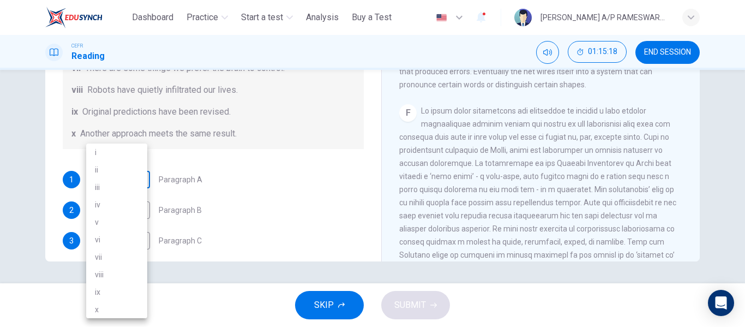
click at [141, 184] on body "This site uses cookies, as explained in our Privacy Policy . If you agree to th…" at bounding box center [372, 163] width 745 height 327
click at [264, 171] on div at bounding box center [372, 163] width 745 height 327
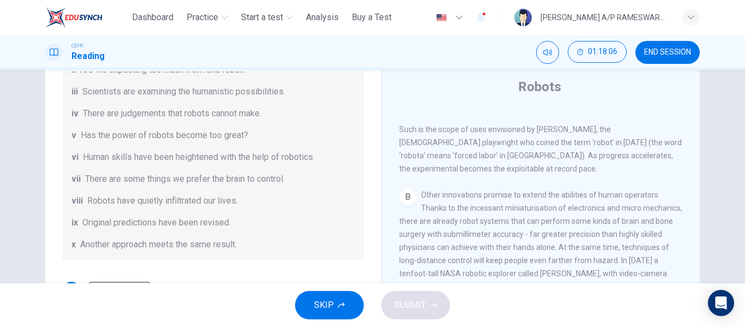
scroll to position [210, 0]
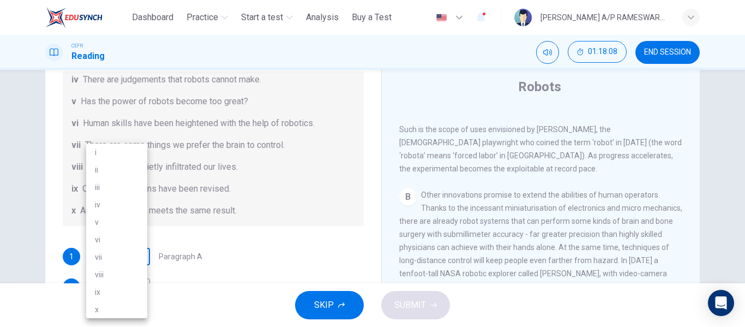
click at [139, 253] on body "This site uses cookies, as explained in our Privacy Policy . If you agree to th…" at bounding box center [372, 163] width 745 height 327
click at [111, 218] on li "v" at bounding box center [116, 221] width 61 height 17
type input "*"
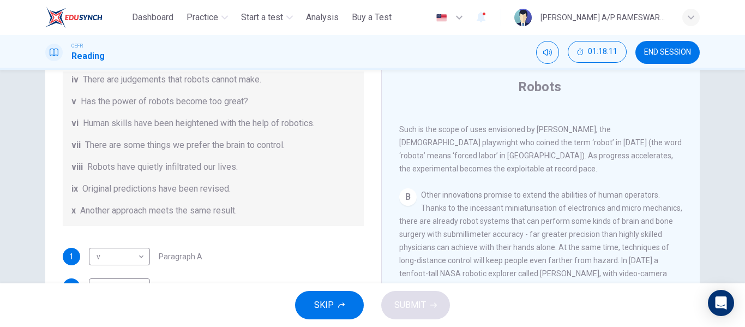
click at [229, 234] on div "Question 43 The Reading Passage has seven paragraphs A-G . From the list of hea…" at bounding box center [213, 144] width 319 height 567
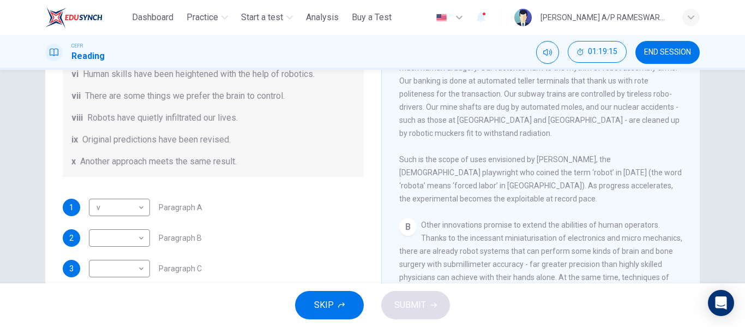
scroll to position [185, 0]
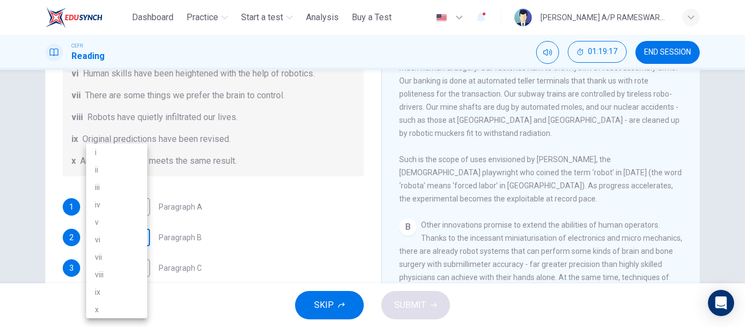
click at [143, 242] on body "This site uses cookies, as explained in our Privacy Policy . If you agree to th…" at bounding box center [372, 163] width 745 height 327
click at [104, 236] on li "vi" at bounding box center [116, 239] width 61 height 17
type input "**"
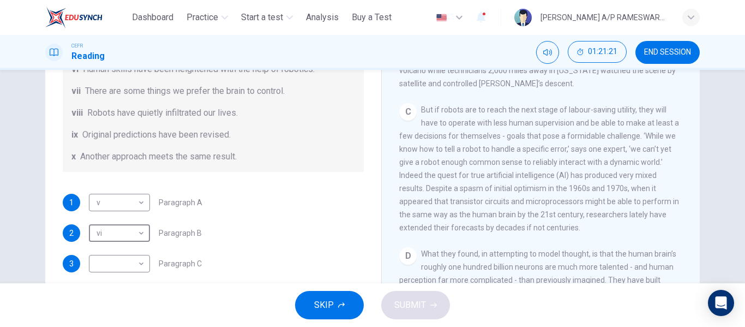
scroll to position [190, 0]
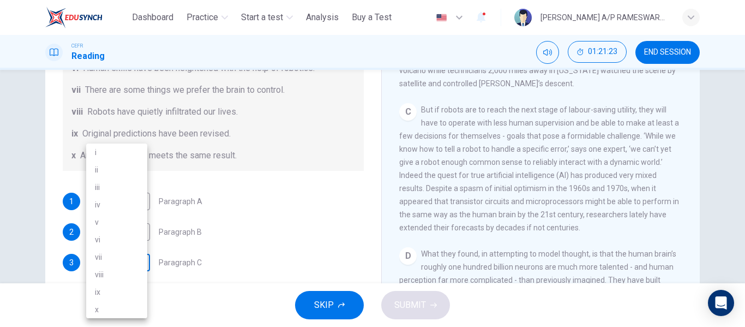
click at [140, 259] on body "This site uses cookies, as explained in our Privacy Policy . If you agree to th…" at bounding box center [372, 163] width 745 height 327
click at [122, 171] on li "ii" at bounding box center [116, 169] width 61 height 17
type input "**"
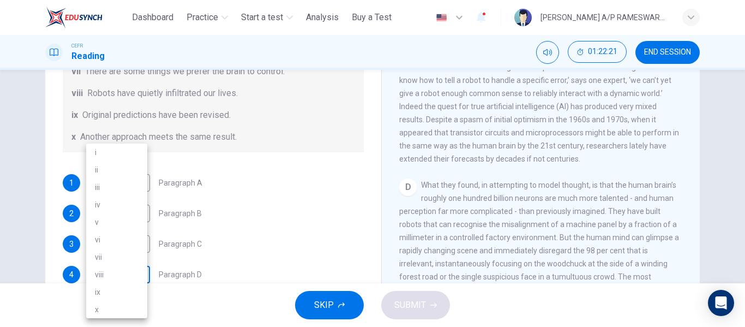
scroll to position [112, 0]
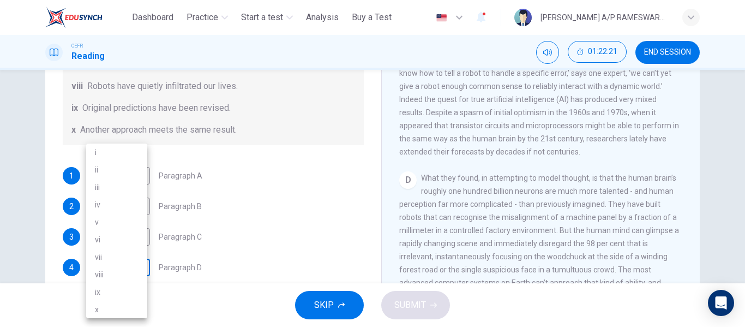
click at [135, 274] on body "This site uses cookies, as explained in our Privacy Policy . If you agree to th…" at bounding box center [372, 163] width 745 height 327
click at [121, 184] on li "iii" at bounding box center [116, 186] width 61 height 17
type input "***"
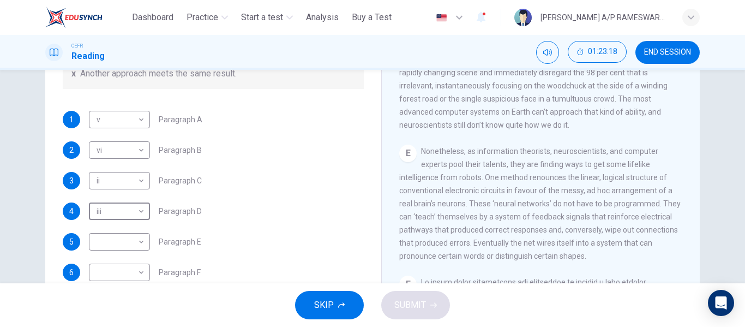
scroll to position [209, 0]
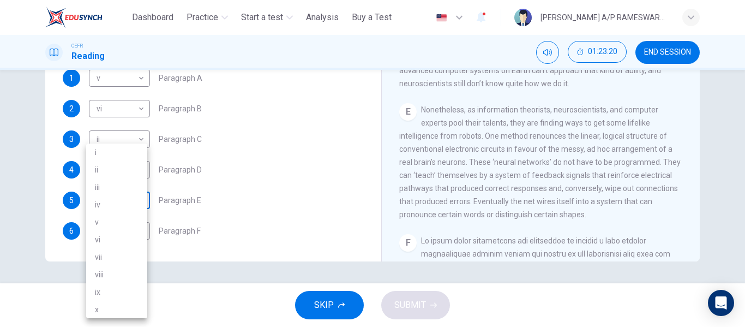
click at [139, 205] on body "This site uses cookies, as explained in our Privacy Policy . If you agree to th…" at bounding box center [372, 163] width 745 height 327
click at [111, 310] on li "x" at bounding box center [116, 309] width 61 height 17
type input "*"
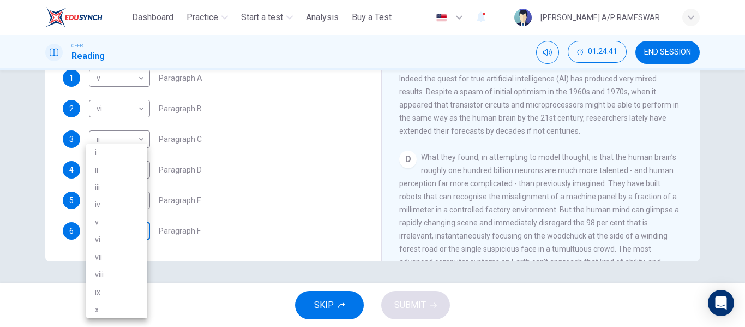
click at [139, 232] on body "This site uses cookies, as explained in our Privacy Policy . If you agree to th…" at bounding box center [372, 163] width 745 height 327
click at [117, 274] on li "viii" at bounding box center [116, 274] width 61 height 17
type input "****"
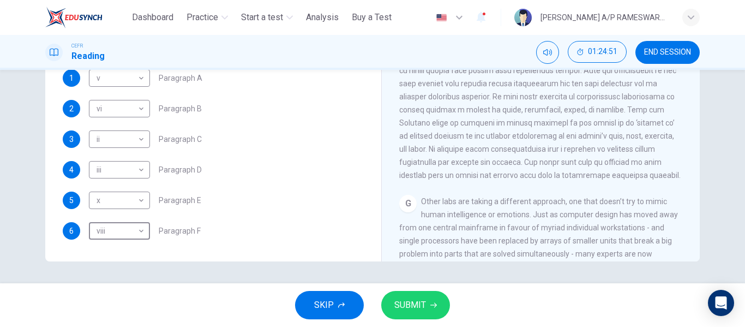
scroll to position [1122, 0]
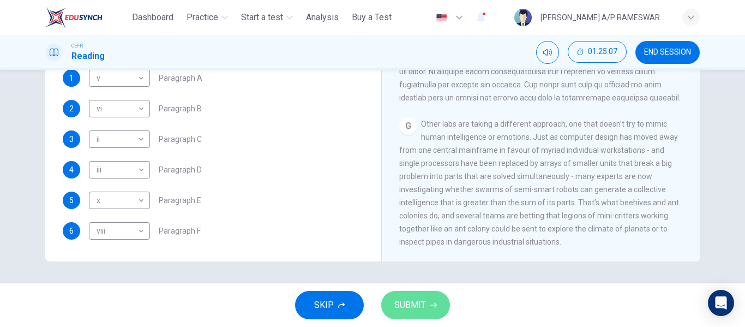
click at [401, 306] on span "SUBMIT" at bounding box center [410, 304] width 32 height 15
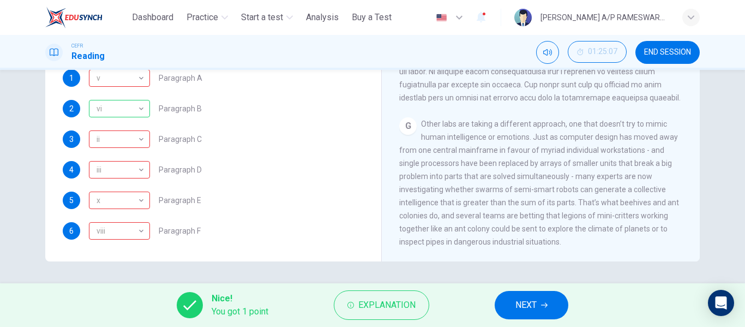
click at [531, 312] on span "NEXT" at bounding box center [526, 304] width 21 height 15
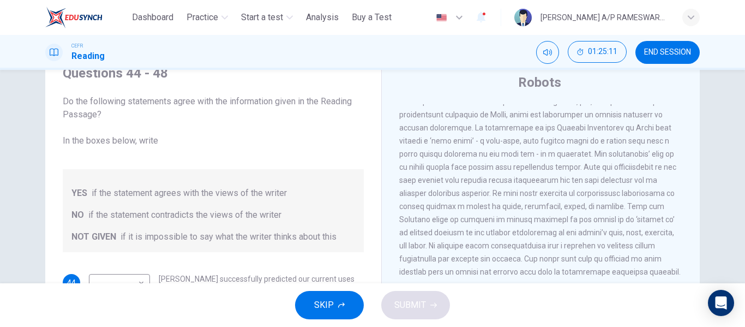
scroll to position [0, 0]
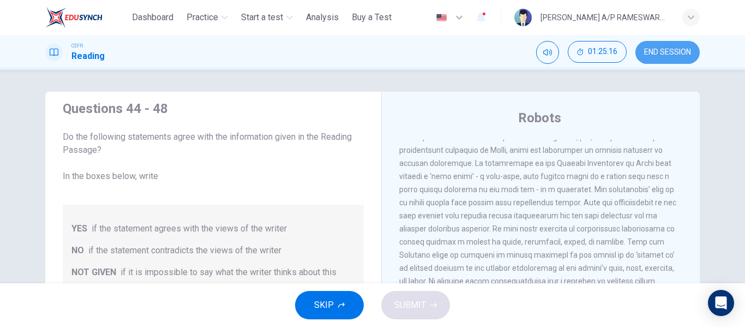
click at [650, 50] on span "END SESSION" at bounding box center [667, 52] width 47 height 9
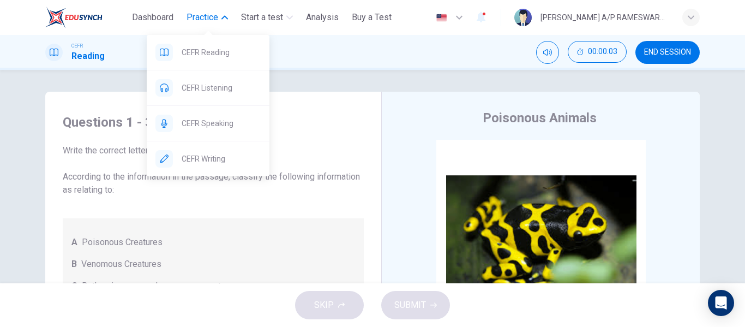
click at [225, 20] on icon "button" at bounding box center [224, 17] width 7 height 7
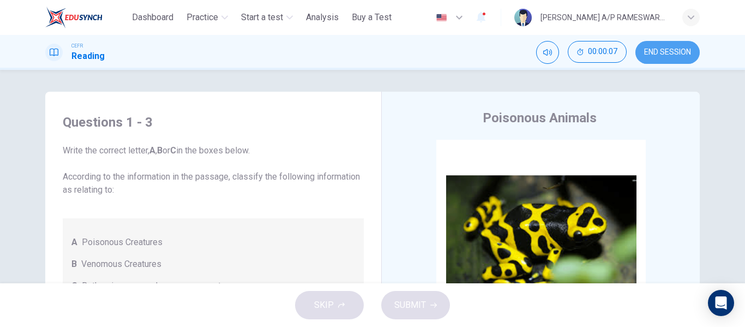
click at [665, 52] on span "END SESSION" at bounding box center [667, 52] width 47 height 9
click at [649, 61] on button "END SESSION" at bounding box center [668, 52] width 64 height 23
